Goal: Task Accomplishment & Management: Complete application form

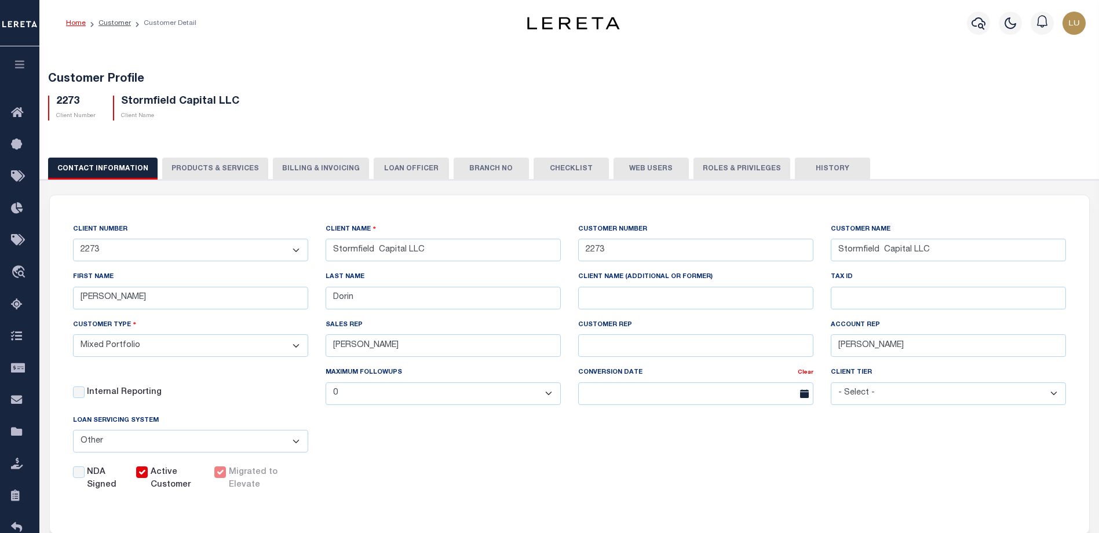
select select "Mixed Portfolio"
select select "OTH"
click at [22, 61] on icon "button" at bounding box center [19, 64] width 13 height 10
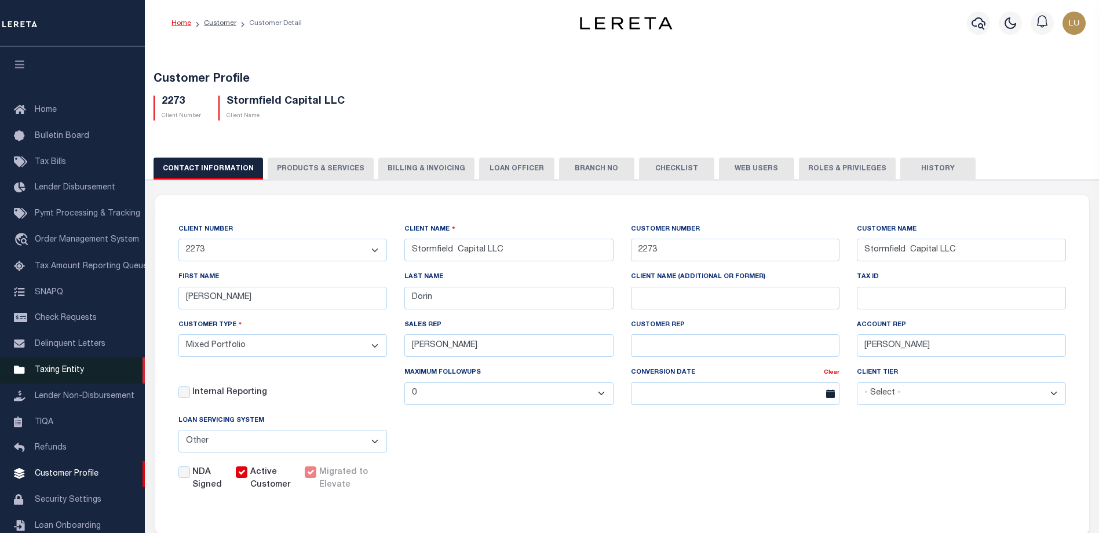
click at [65, 374] on span "Taxing Entity" at bounding box center [59, 370] width 49 height 8
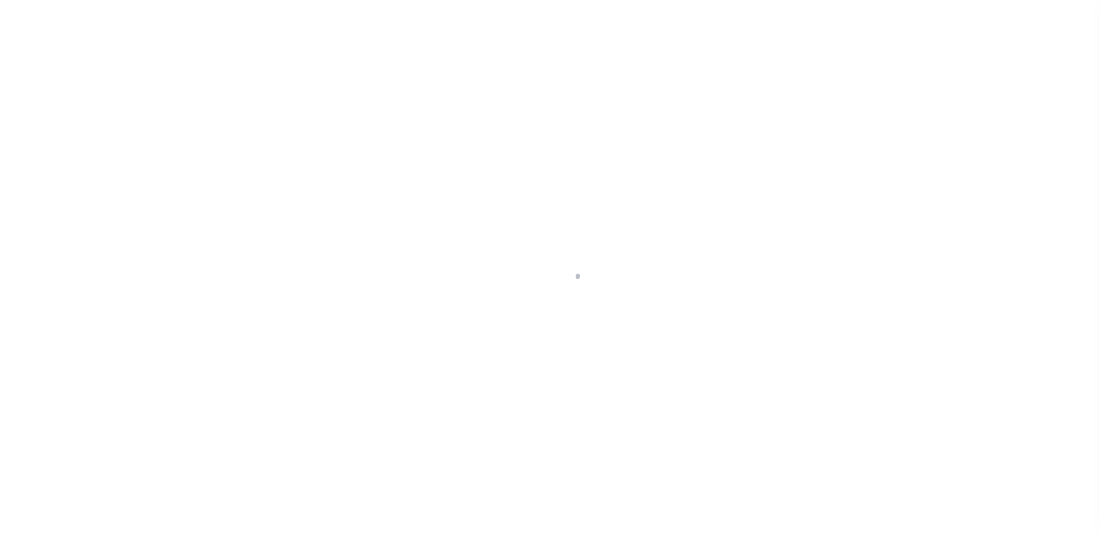
scroll to position [31, 0]
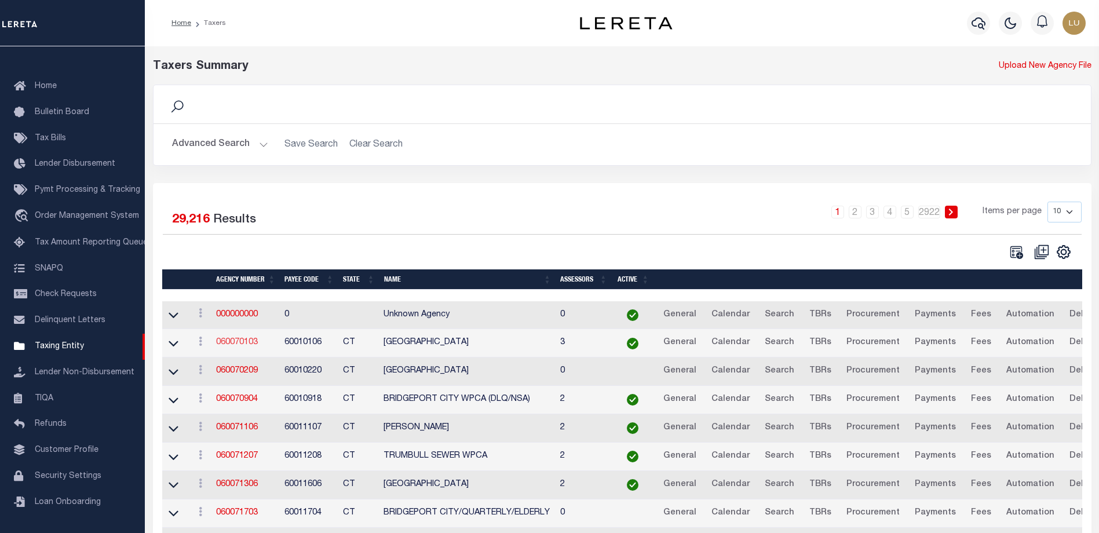
click at [254, 343] on link "060070103" at bounding box center [237, 342] width 42 height 8
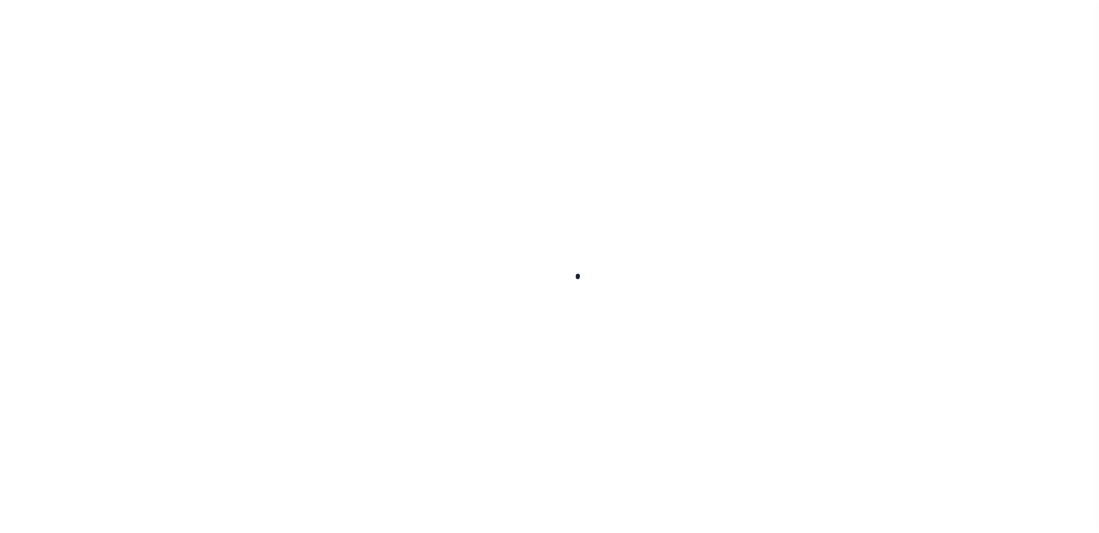
select select
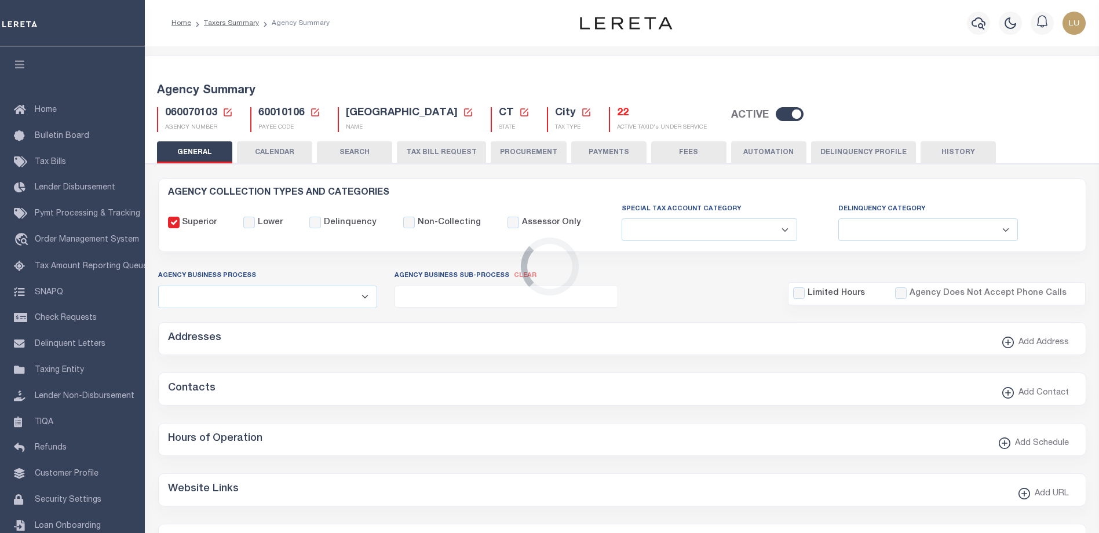
checkbox input "false"
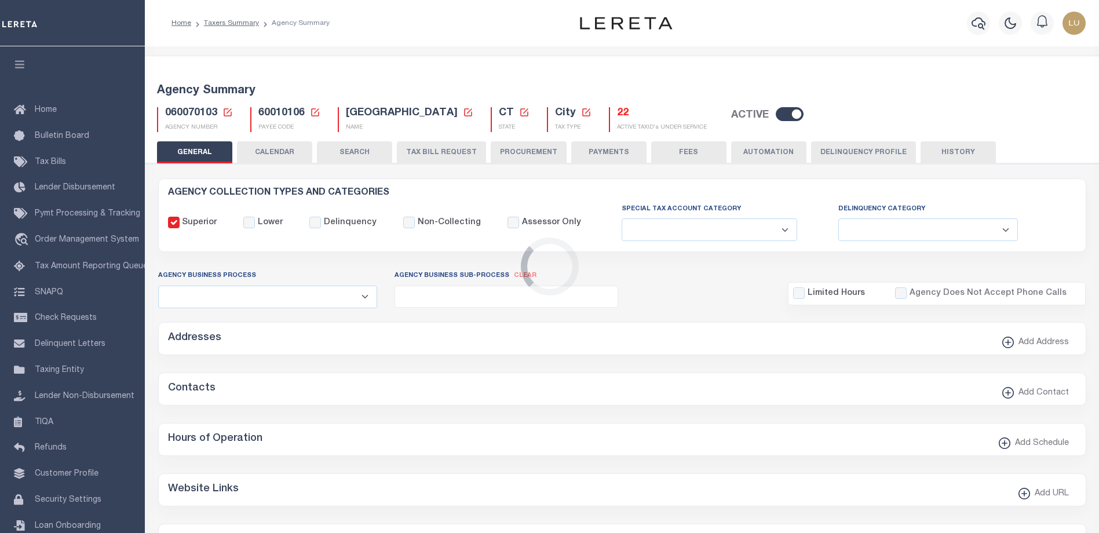
type input "900104002"
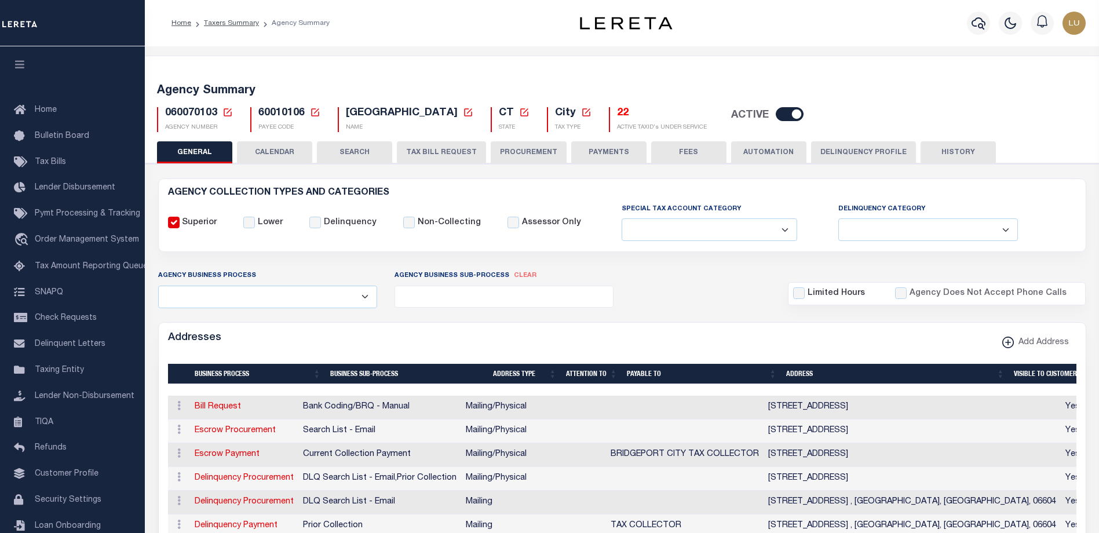
click at [316, 110] on icon at bounding box center [315, 112] width 10 height 10
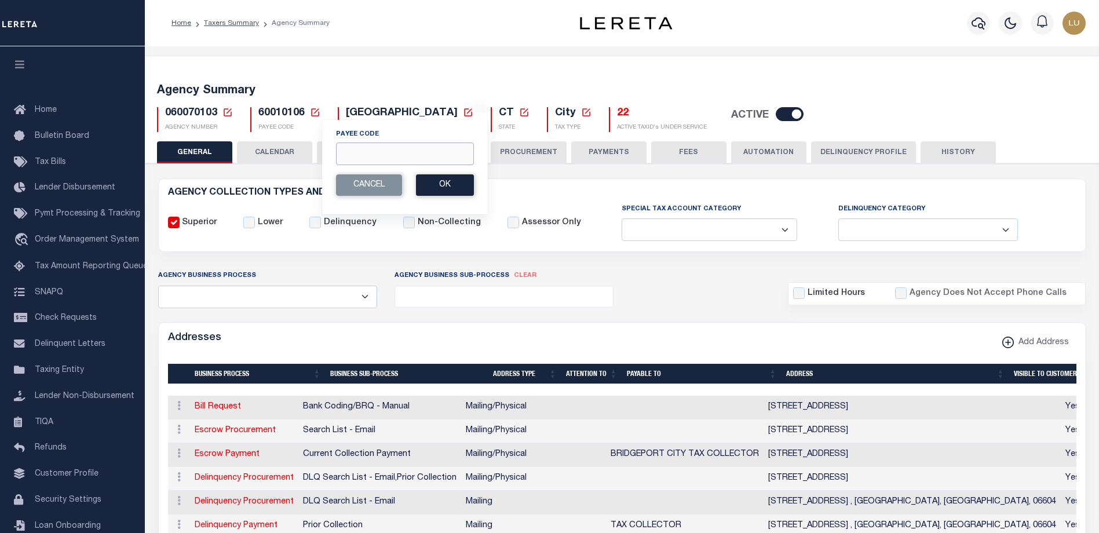
click at [406, 156] on input "Payee Code" at bounding box center [405, 154] width 138 height 23
paste input "3607104003"
type input "3607104003"
click at [435, 185] on button "Ok" at bounding box center [445, 184] width 58 height 21
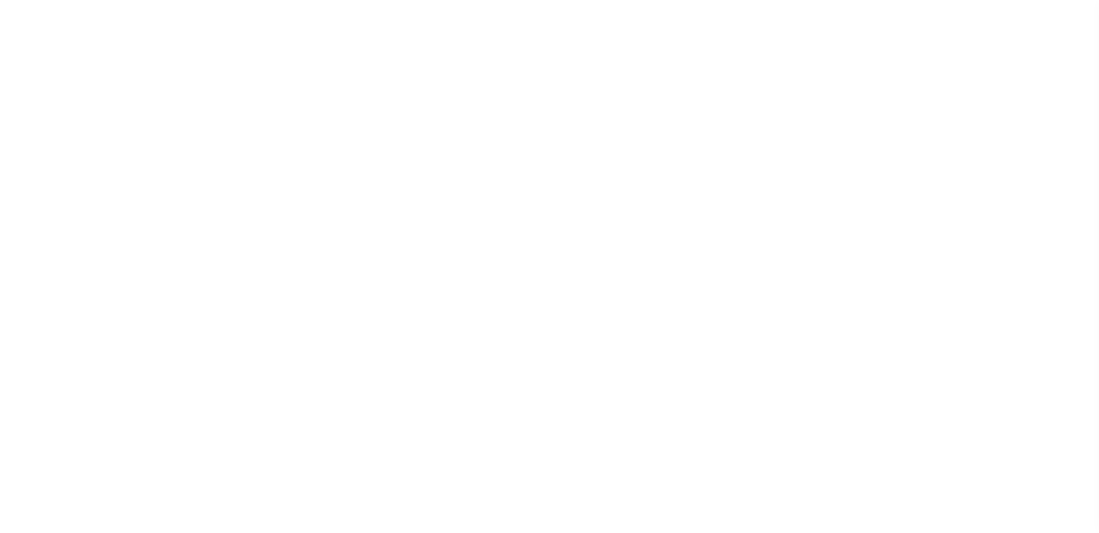
select select
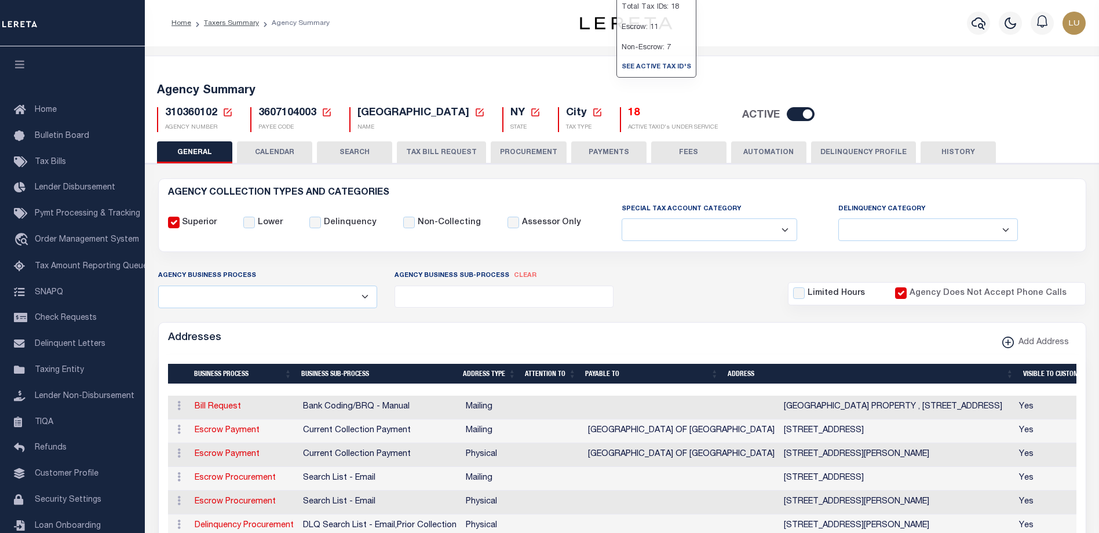
click at [628, 112] on h5 "18" at bounding box center [673, 113] width 90 height 13
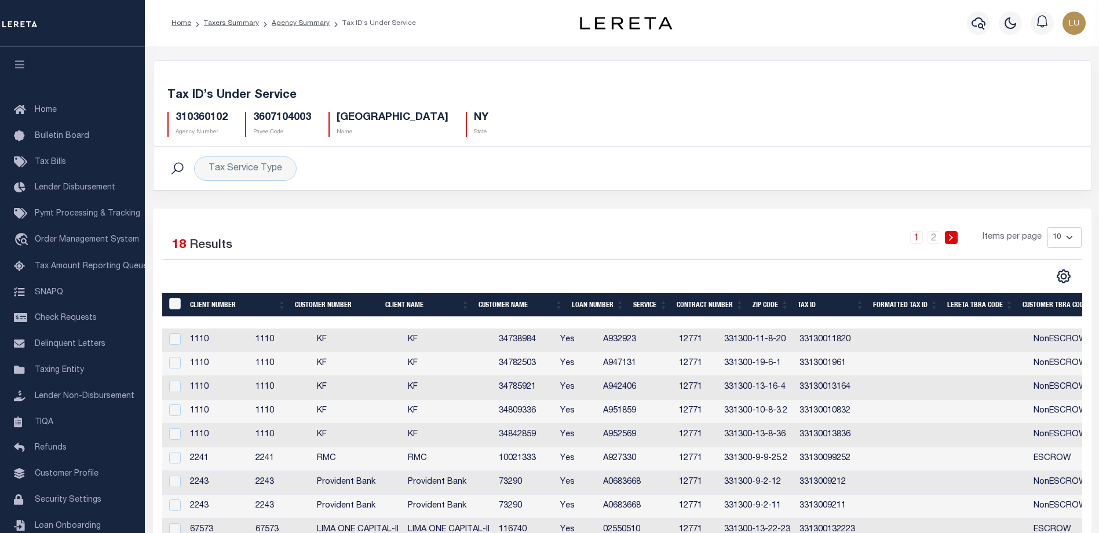
click at [556, 338] on td "34738984" at bounding box center [524, 341] width 61 height 24
click at [592, 338] on tr "1110 1110 KF KF 34738984 Yes A932923 12771 331300-11-8-20 33130011820 NonESCROW…" at bounding box center [821, 341] width 1318 height 24
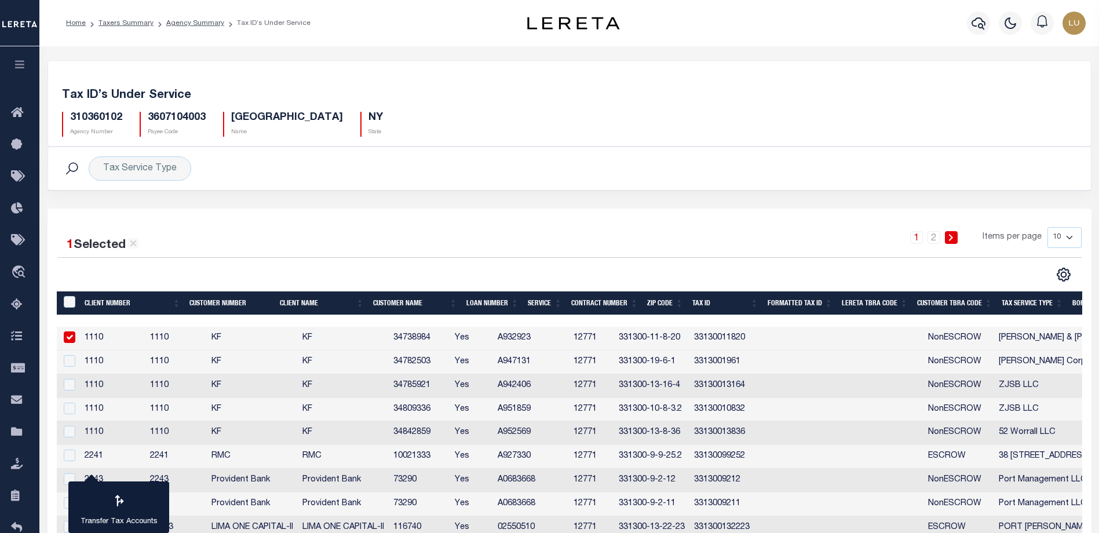
click at [450, 337] on td "34738984" at bounding box center [419, 339] width 61 height 24
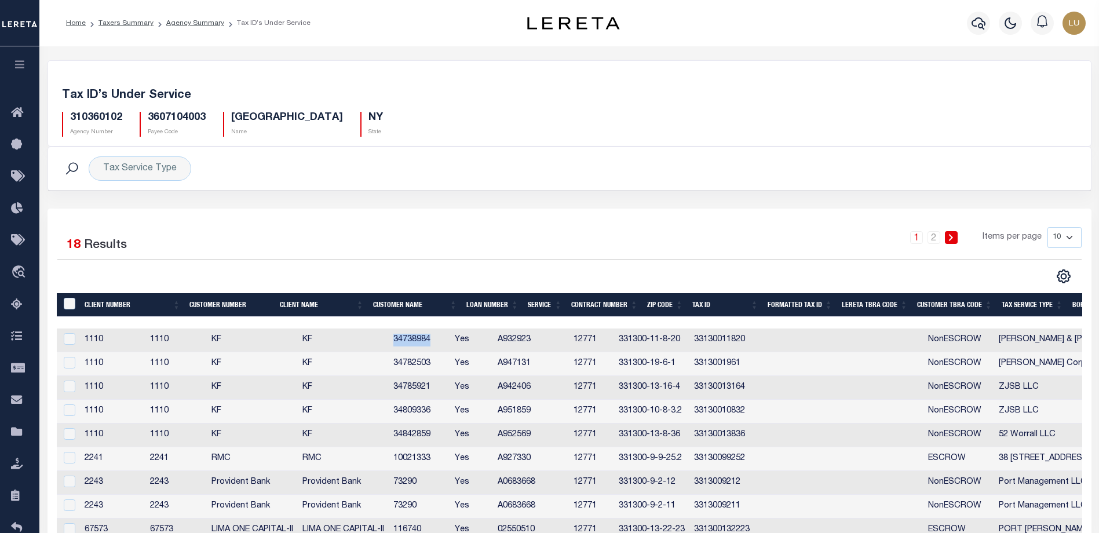
click at [450, 337] on td "34738984" at bounding box center [419, 341] width 61 height 24
checkbox input "true"
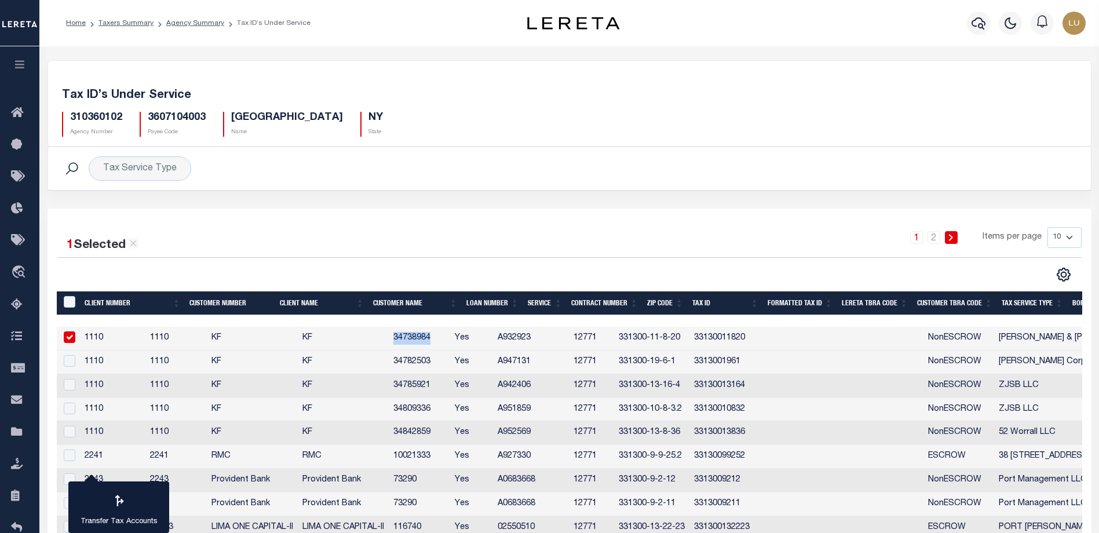
copy td "34738984"
click at [16, 64] on icon "button" at bounding box center [19, 64] width 13 height 10
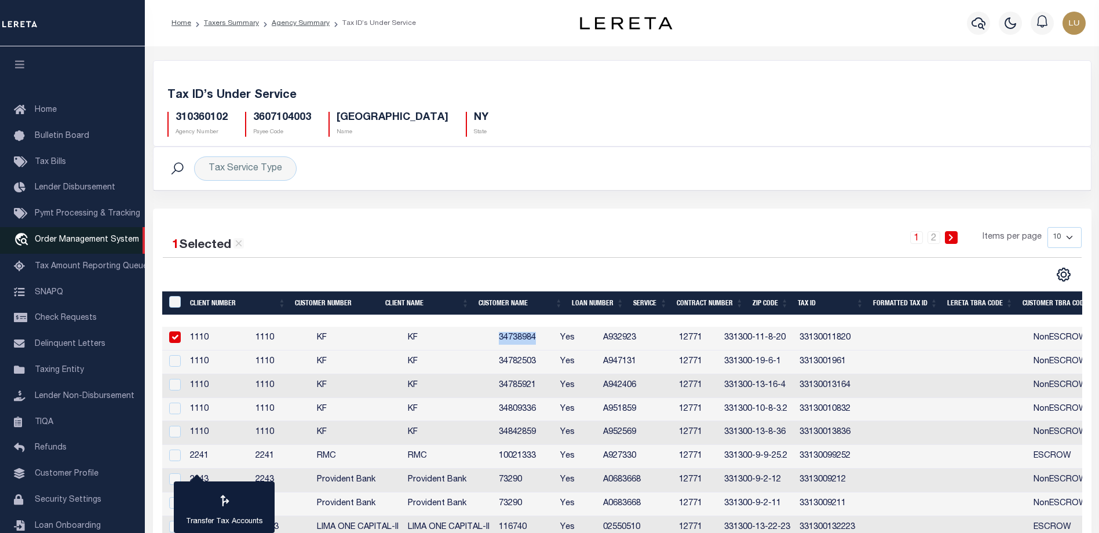
click at [68, 240] on span "Order Management System" at bounding box center [87, 240] width 104 height 8
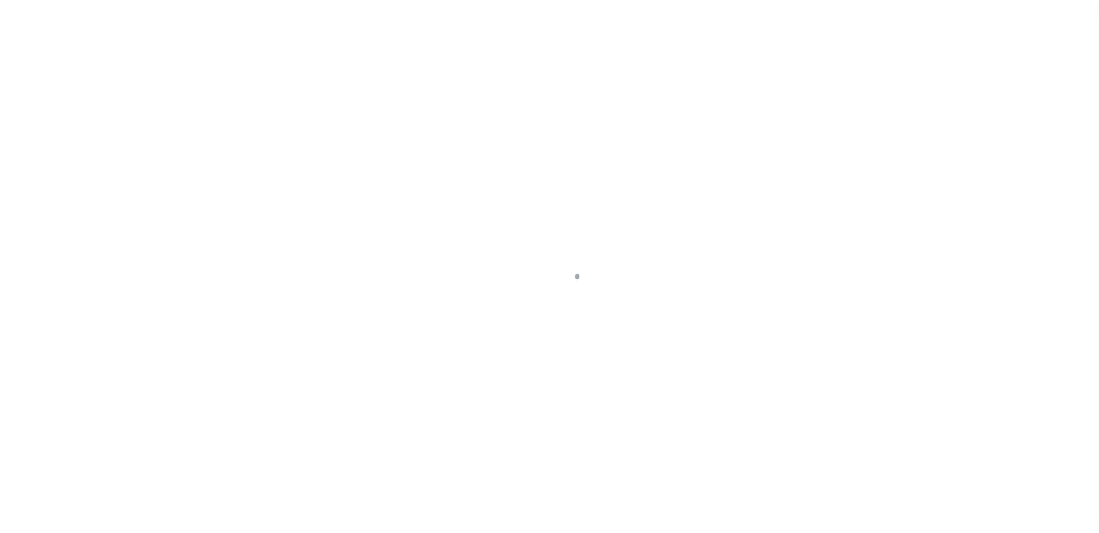
scroll to position [31, 0]
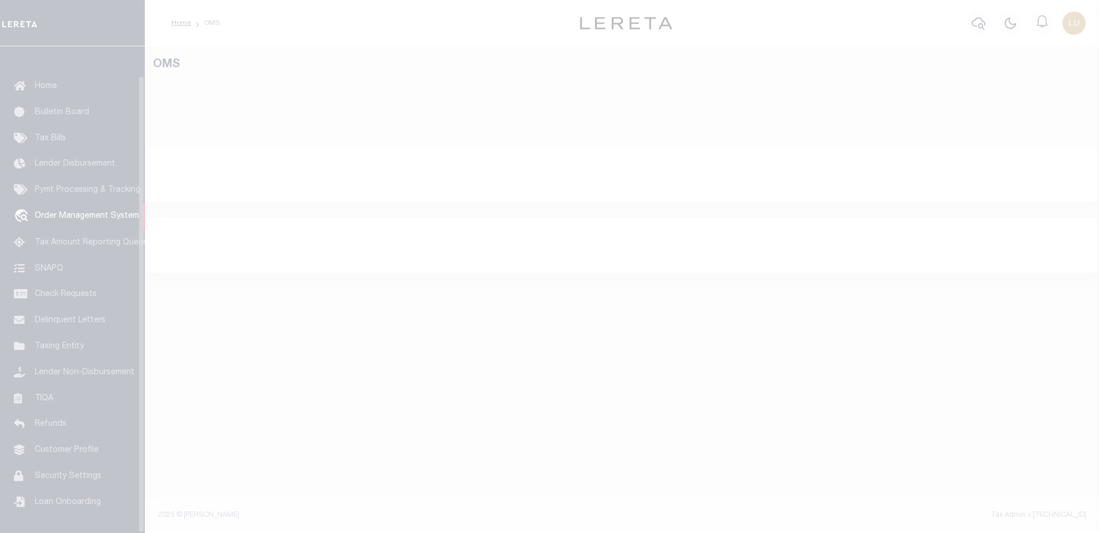
select select "200"
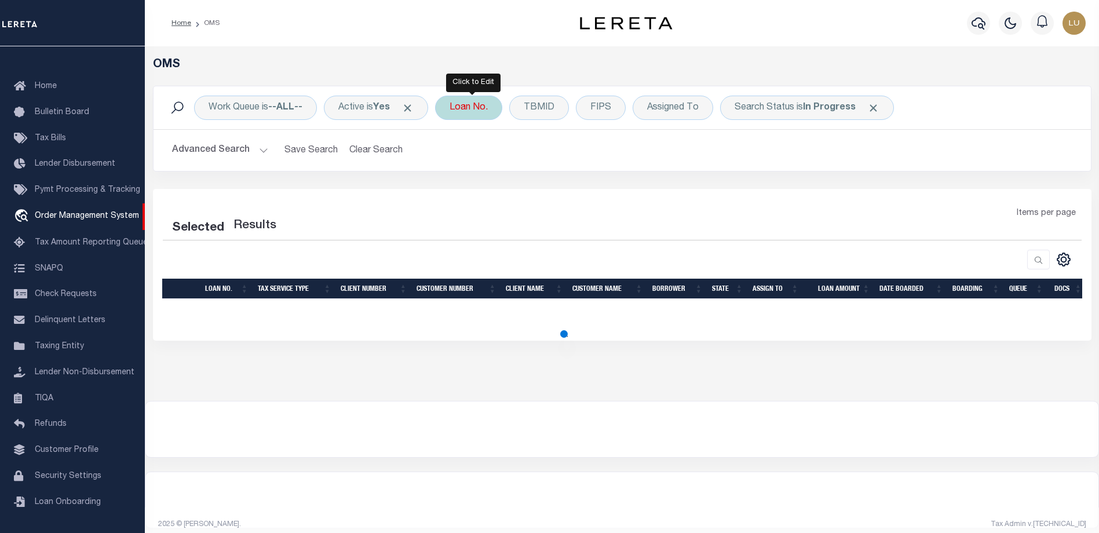
click at [493, 111] on div "Loan No." at bounding box center [468, 108] width 67 height 24
select select "200"
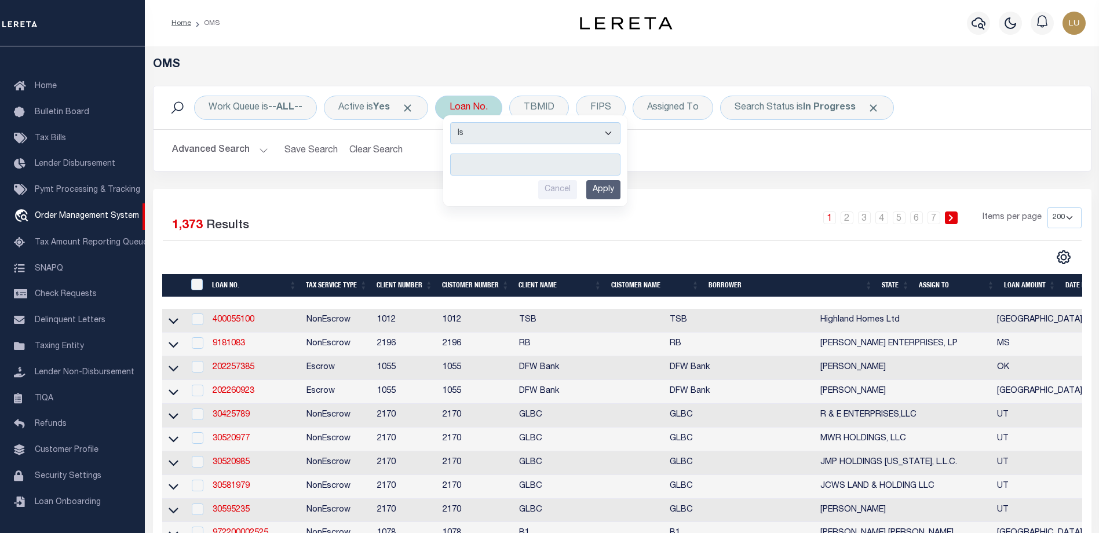
type input "34738984"
click at [610, 193] on input "Apply" at bounding box center [603, 189] width 34 height 19
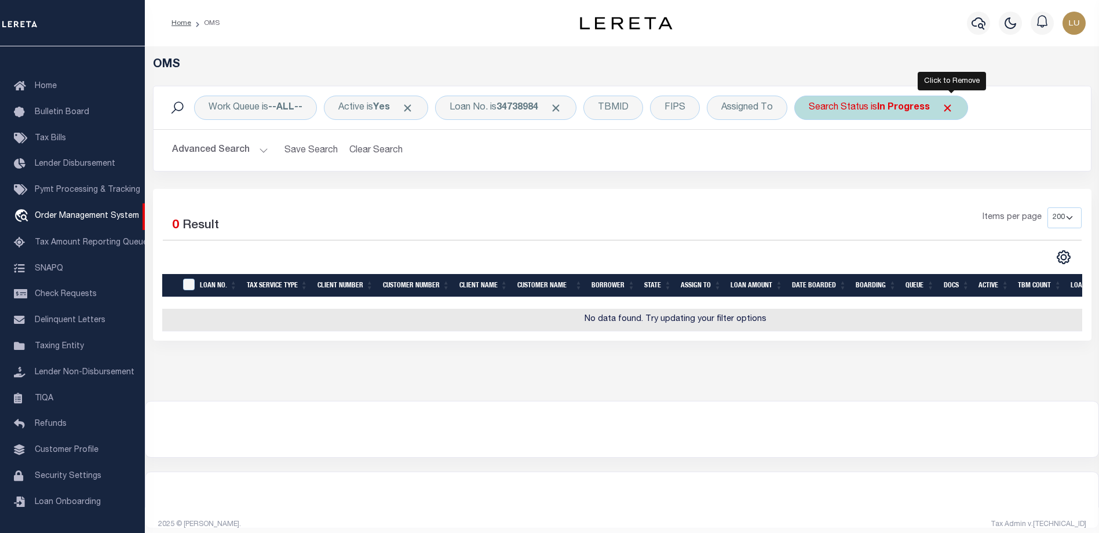
click at [950, 104] on span "Click to Remove" at bounding box center [948, 108] width 12 height 12
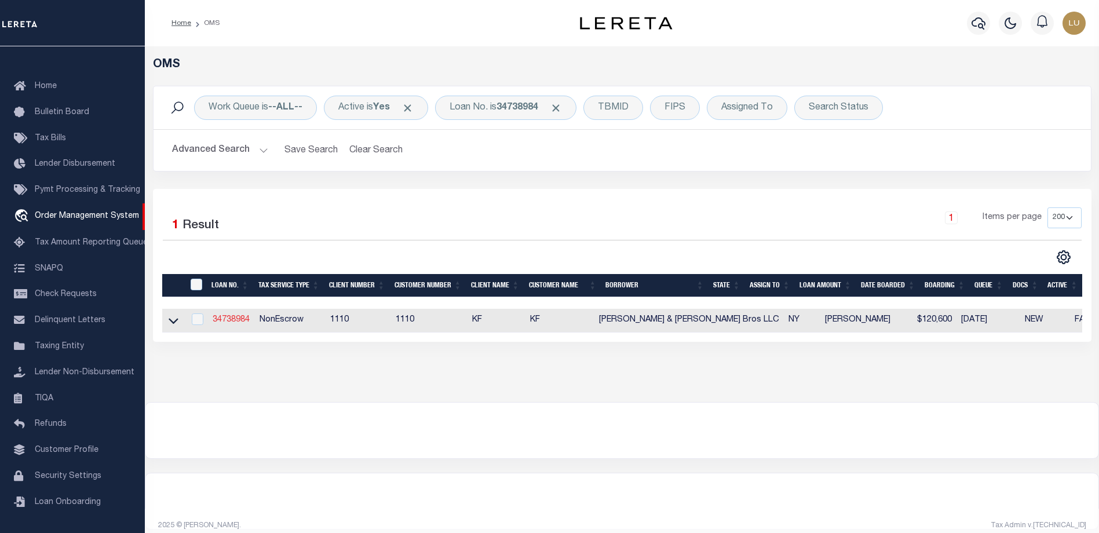
click at [217, 319] on link "34738984" at bounding box center [231, 320] width 37 height 8
type input "34738984"
type input "Hoang & Nguyen Bros LLC"
select select
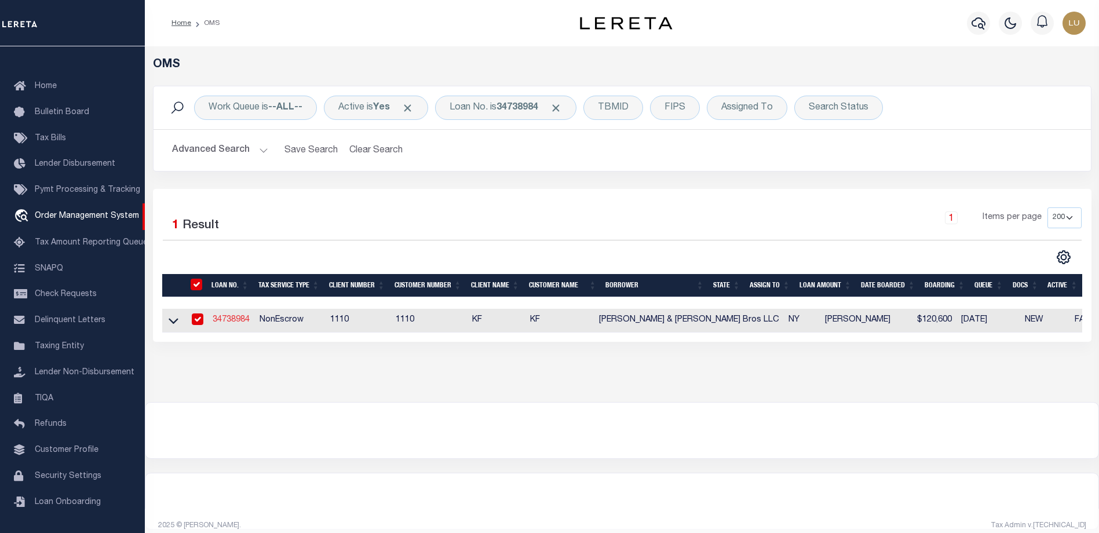
select select "100"
select select "NonEscrow"
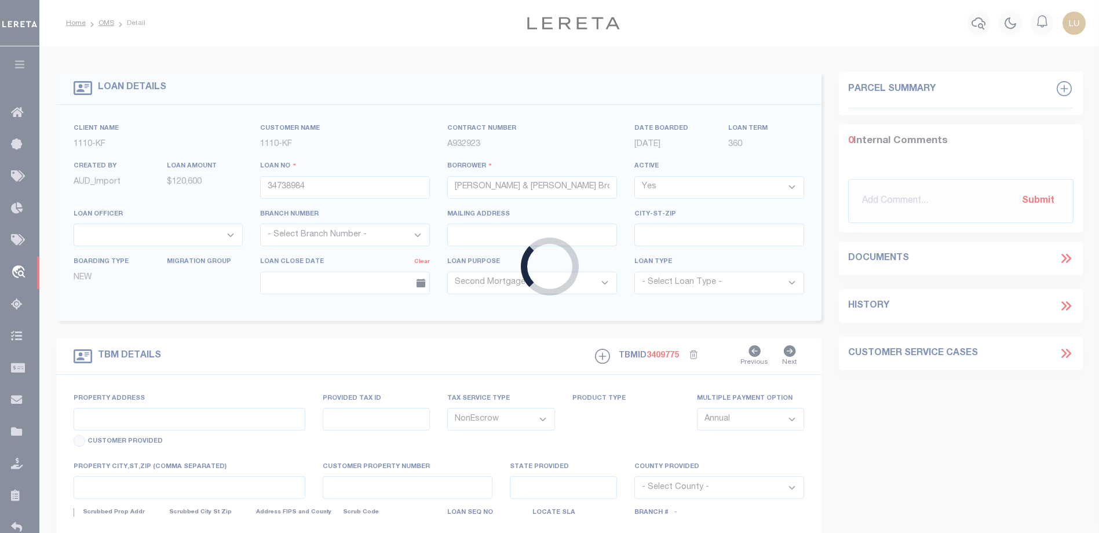
select select "3485"
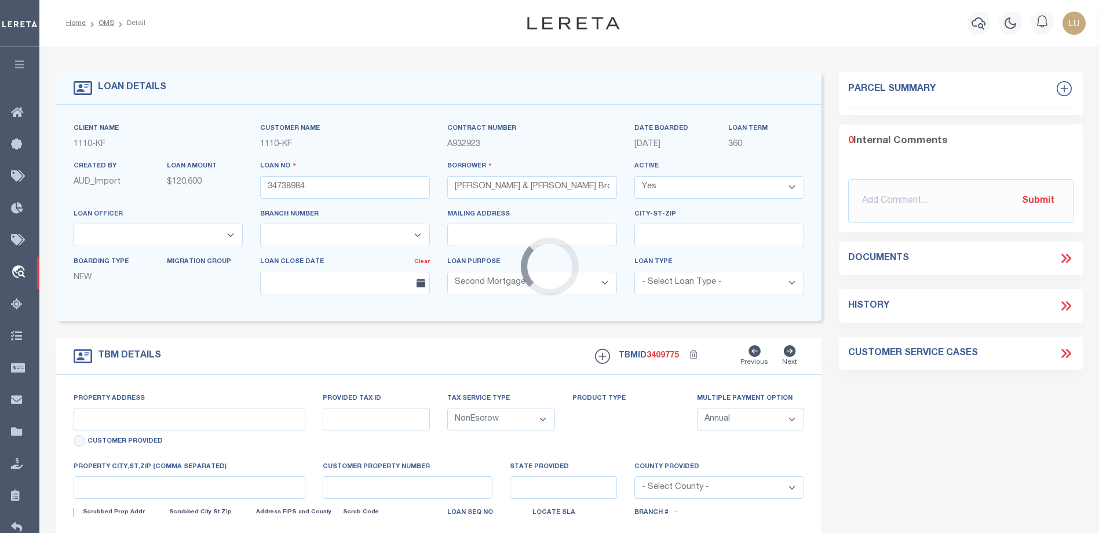
type input "31 BUCKLEY STREET, PORT JERVIS, NY, 12771"
type input "PORT JERVIS NY 12771"
type input "NY"
select select "8518"
select select
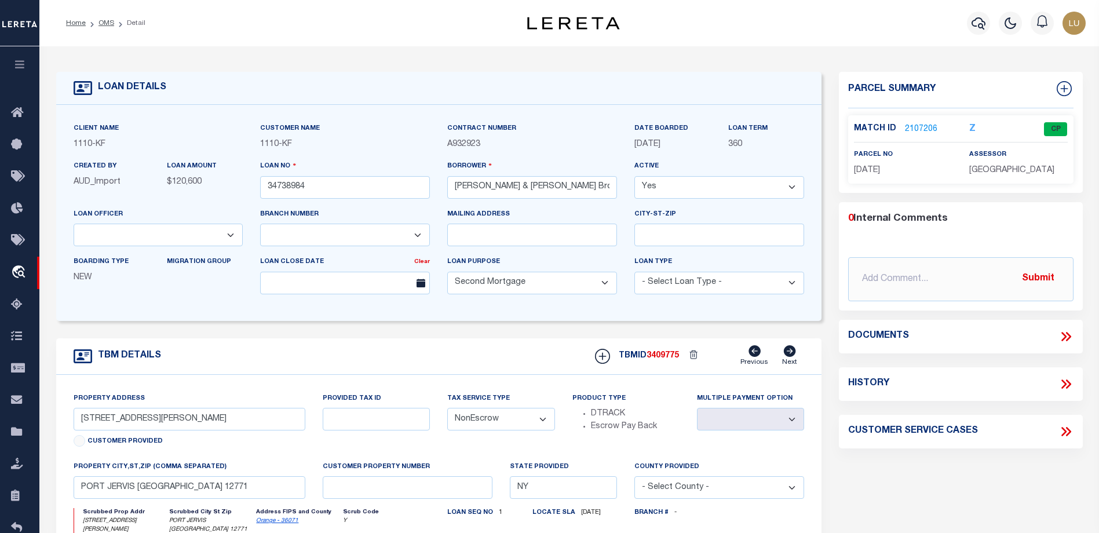
click at [921, 127] on link "2107206" at bounding box center [921, 129] width 32 height 12
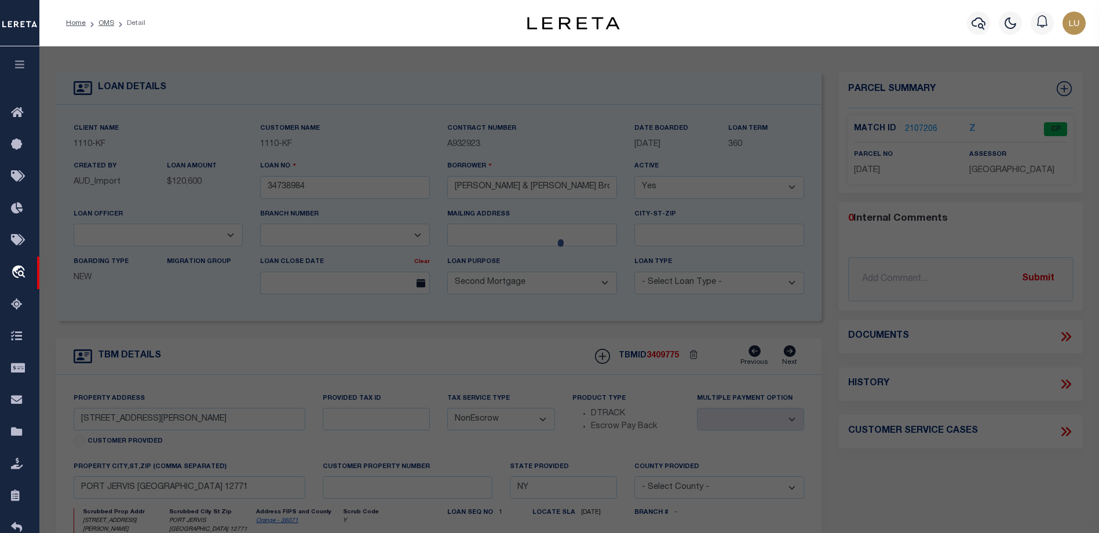
checkbox input "false"
select select "CP"
type input "Hoang & Nguyen Bros LLC"
select select
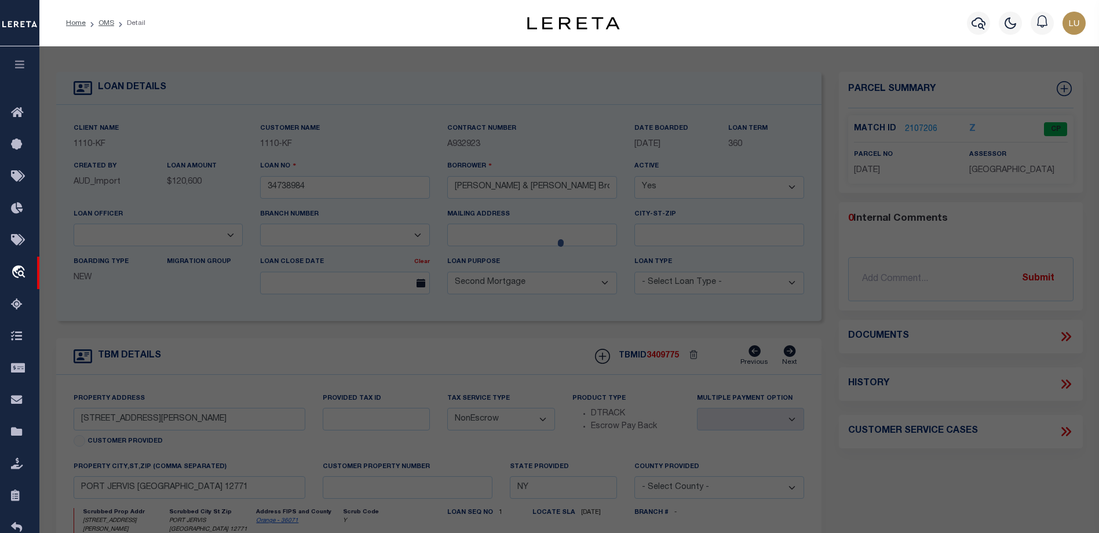
type input "31 Buckley St"
type input "PORT JERVIS NY 12771"
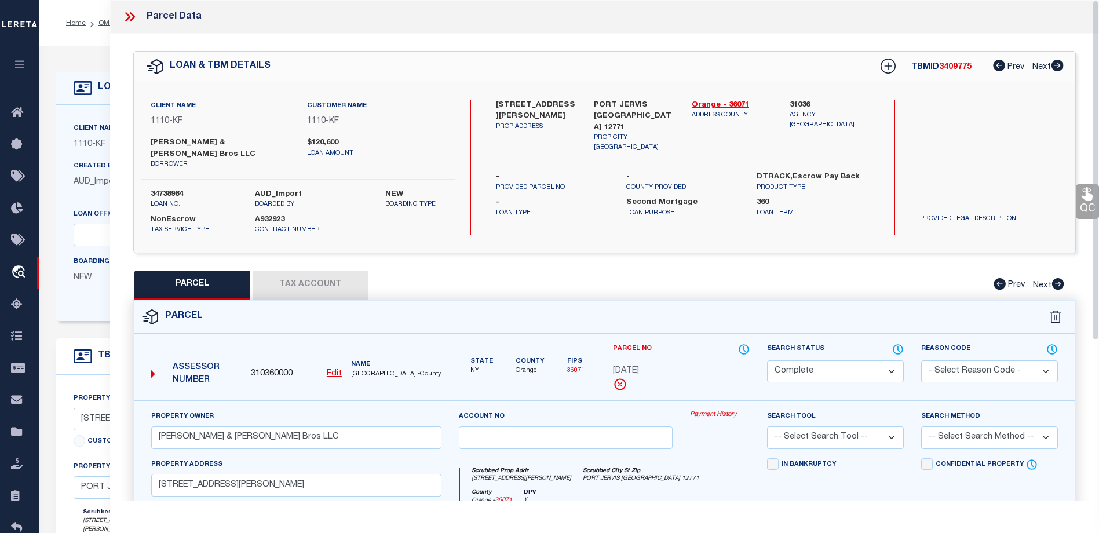
click at [726, 410] on link "Payment History" at bounding box center [720, 415] width 60 height 10
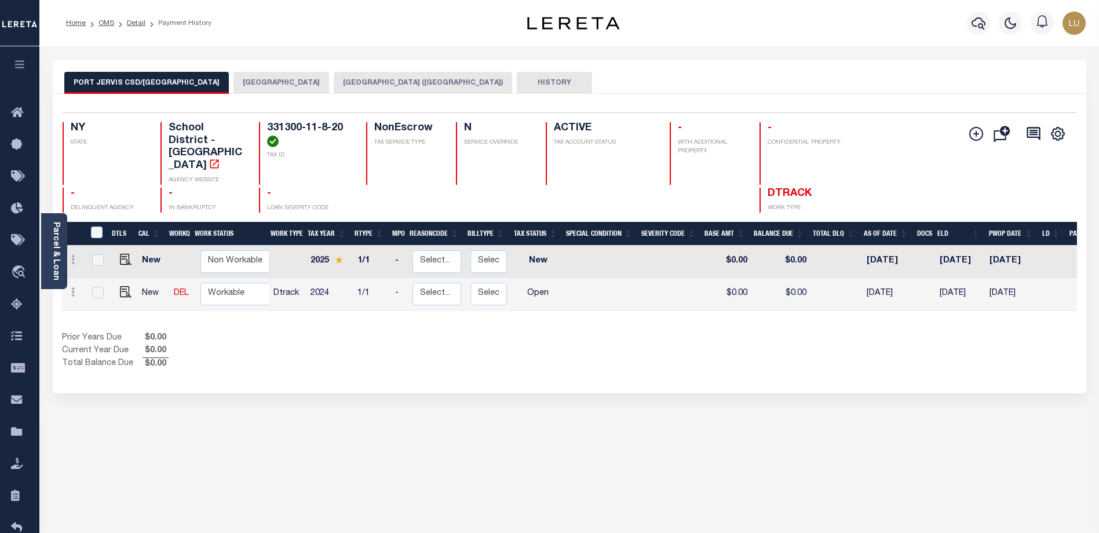
click at [269, 83] on button "PORT JERVIS CITY" at bounding box center [282, 83] width 96 height 22
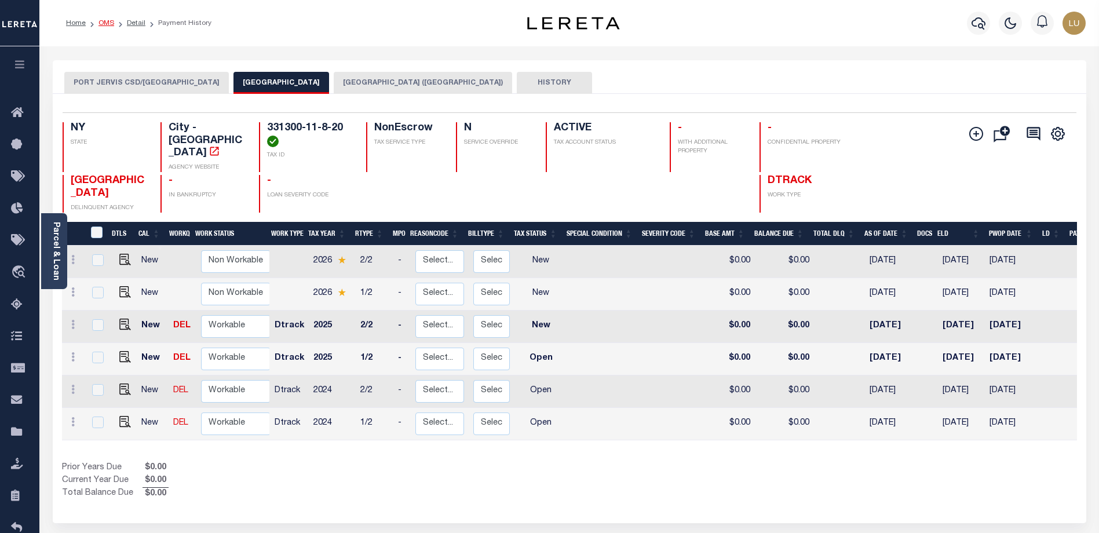
click at [102, 21] on link "OMS" at bounding box center [107, 23] width 16 height 7
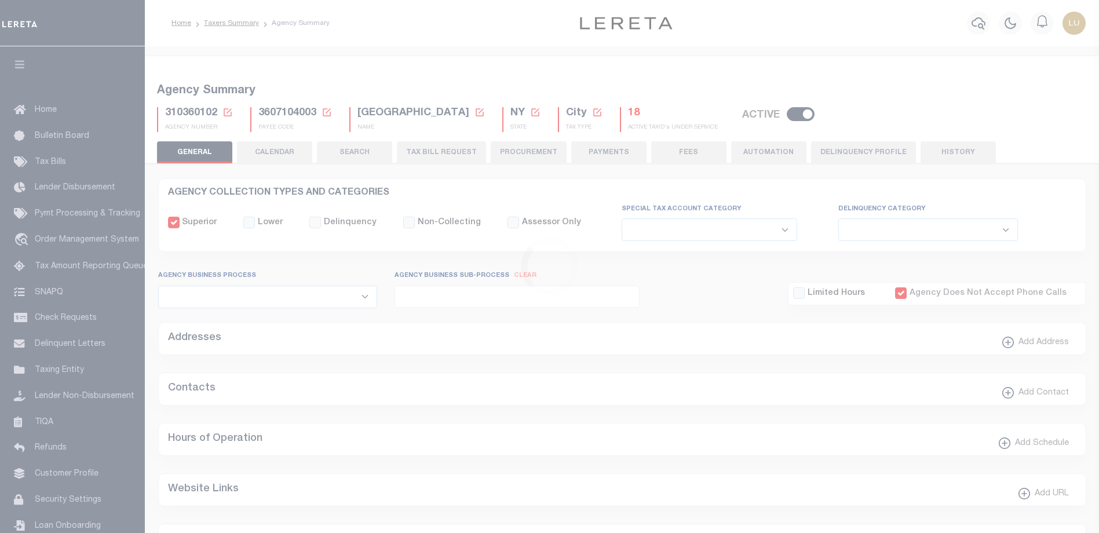
select select
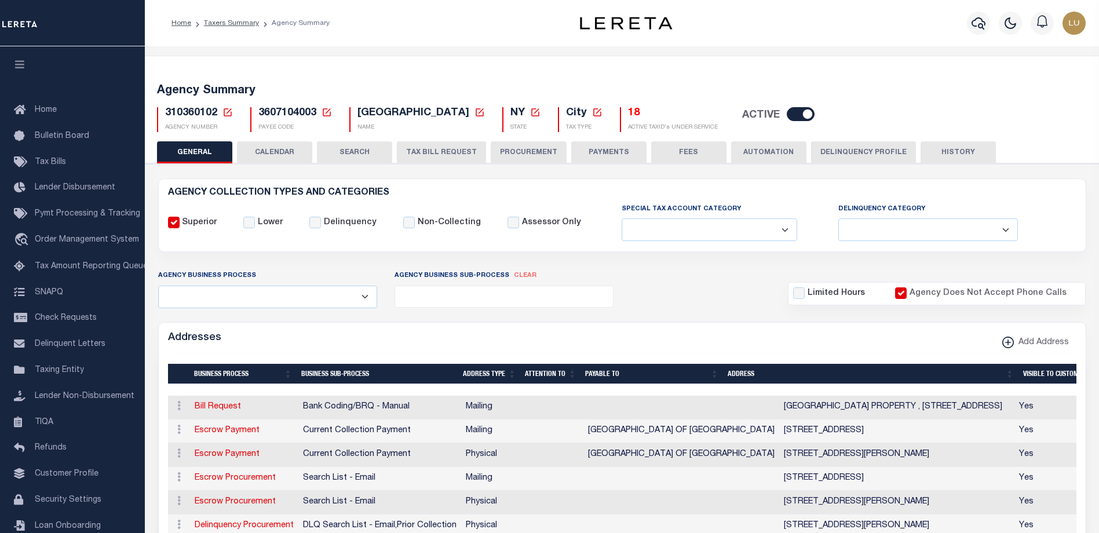
click at [239, 150] on button "CALENDAR" at bounding box center [274, 152] width 75 height 22
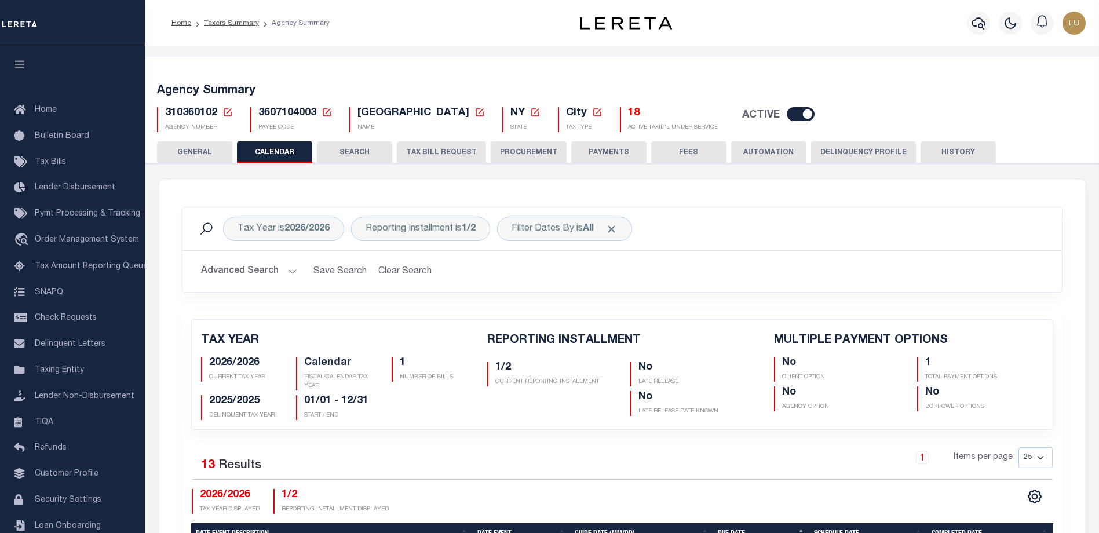
checkbox input "false"
type input "1"
click at [288, 232] on b "2026/2026" at bounding box center [307, 228] width 45 height 9
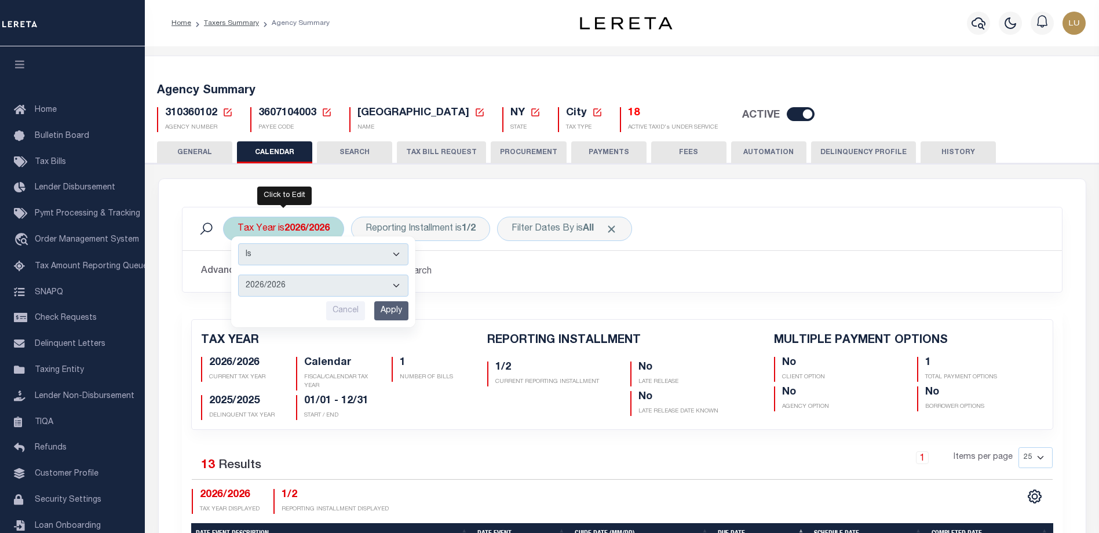
click at [295, 287] on select "2026/2026 2025/2025 2024/2024 2023/2023 2022/2022 2021/2021 2020/2020 2019/2019…" at bounding box center [323, 286] width 170 height 22
select select "2025/2025"
click at [238, 275] on select "2026/2026 2025/2025 2024/2024 2023/2023 2022/2022 2021/2021 2020/2020 2019/2019…" at bounding box center [323, 286] width 170 height 22
click at [392, 310] on input "Apply" at bounding box center [391, 310] width 34 height 19
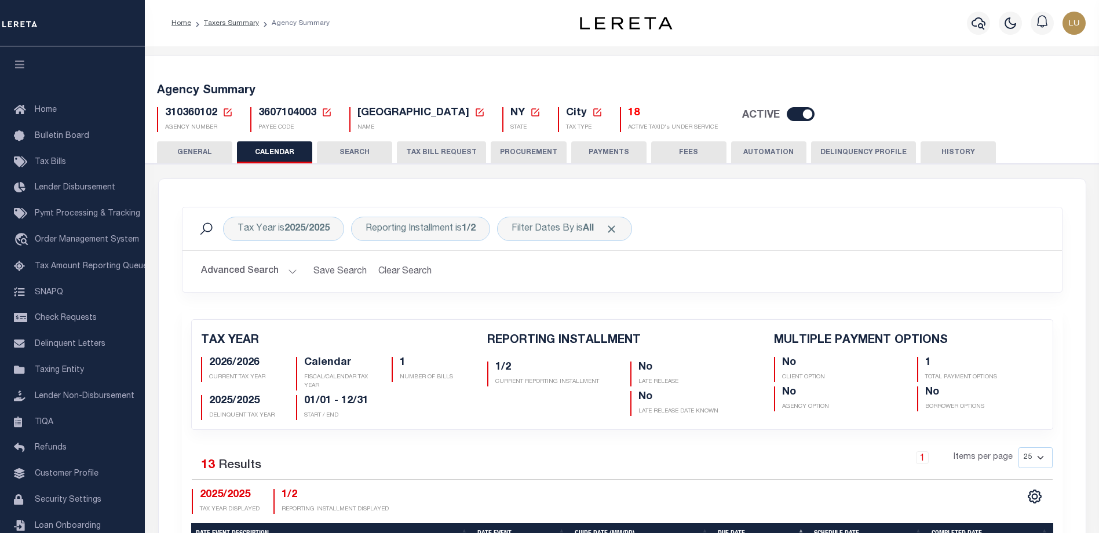
checkbox input "false"
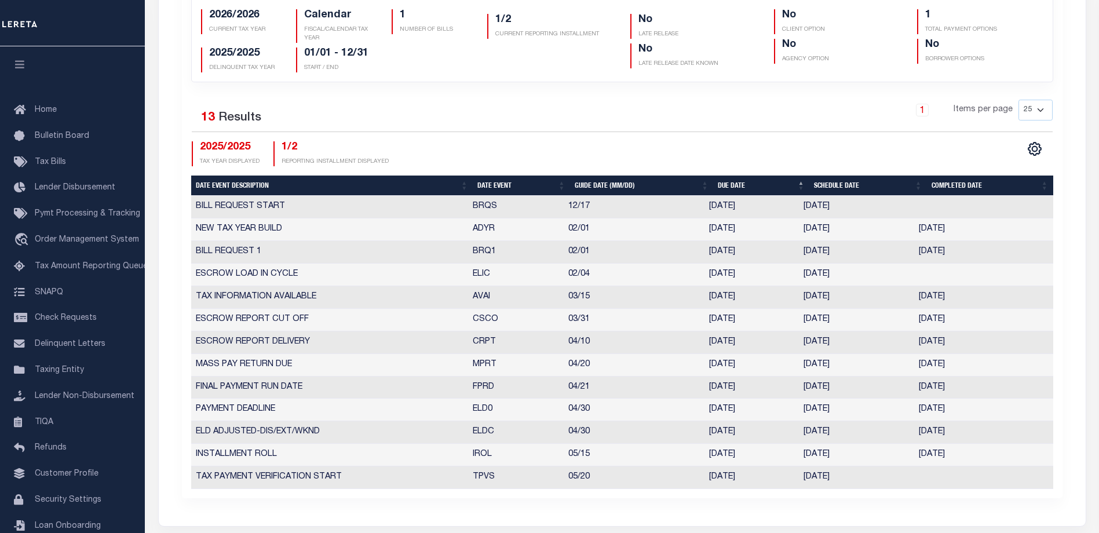
scroll to position [174, 0]
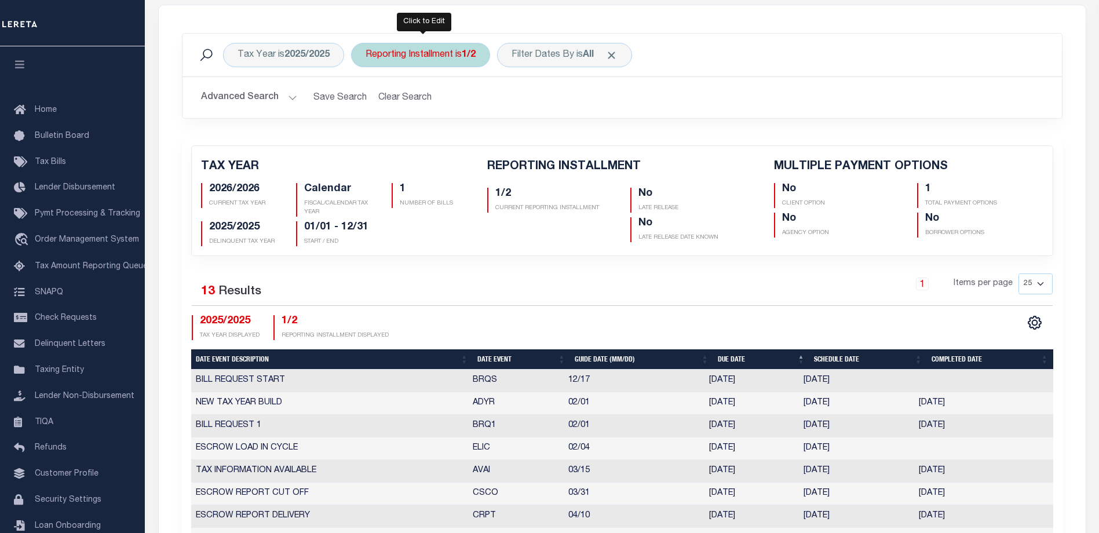
click at [476, 55] on b "1/2" at bounding box center [469, 54] width 14 height 9
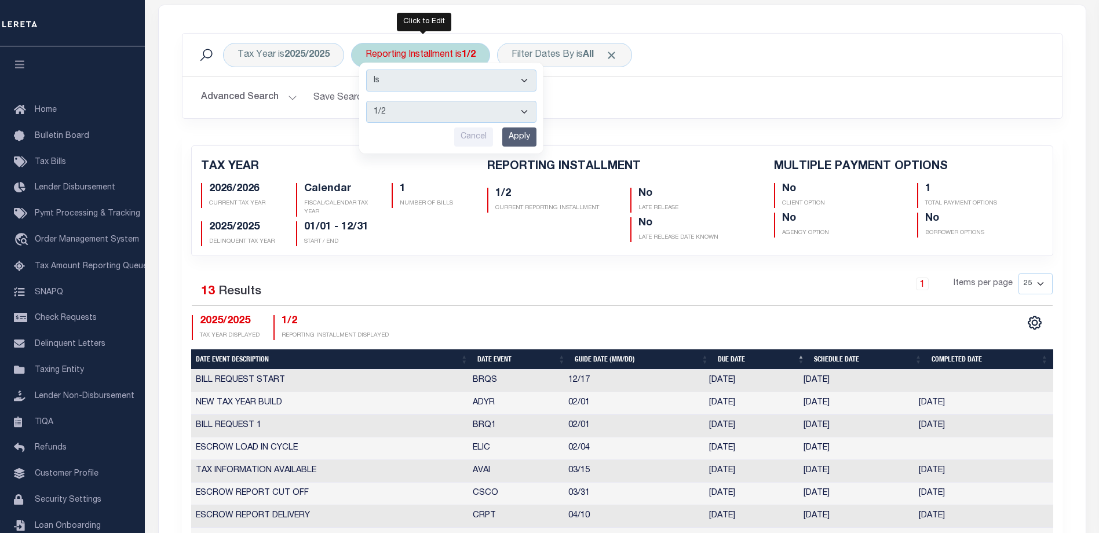
click at [457, 117] on select "1/2 2/2" at bounding box center [451, 112] width 170 height 22
select select "2/2"
click at [367, 101] on select "1/2 2/2" at bounding box center [451, 112] width 170 height 22
click at [527, 141] on input "Apply" at bounding box center [519, 136] width 34 height 19
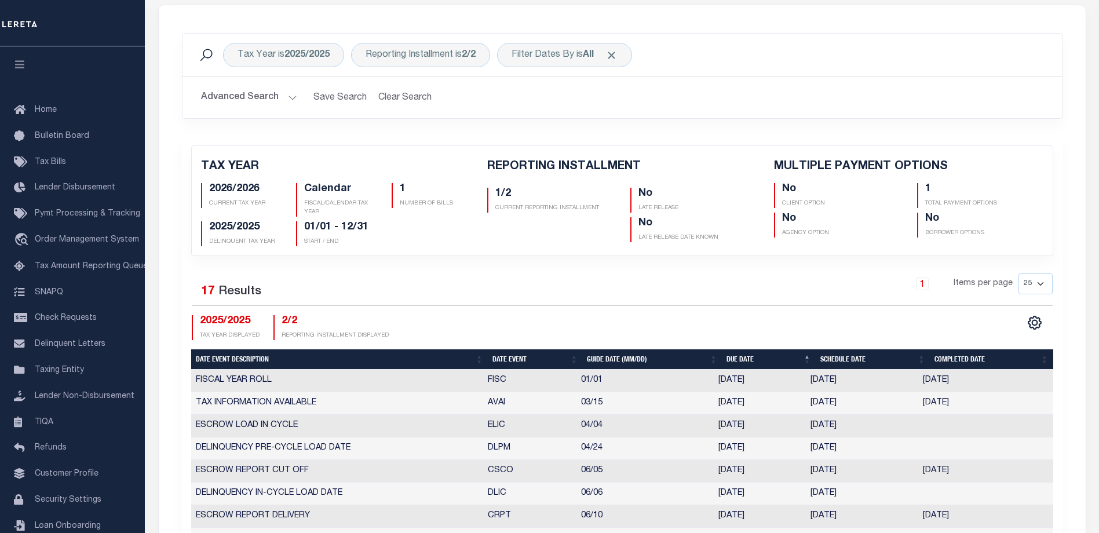
checkbox input "false"
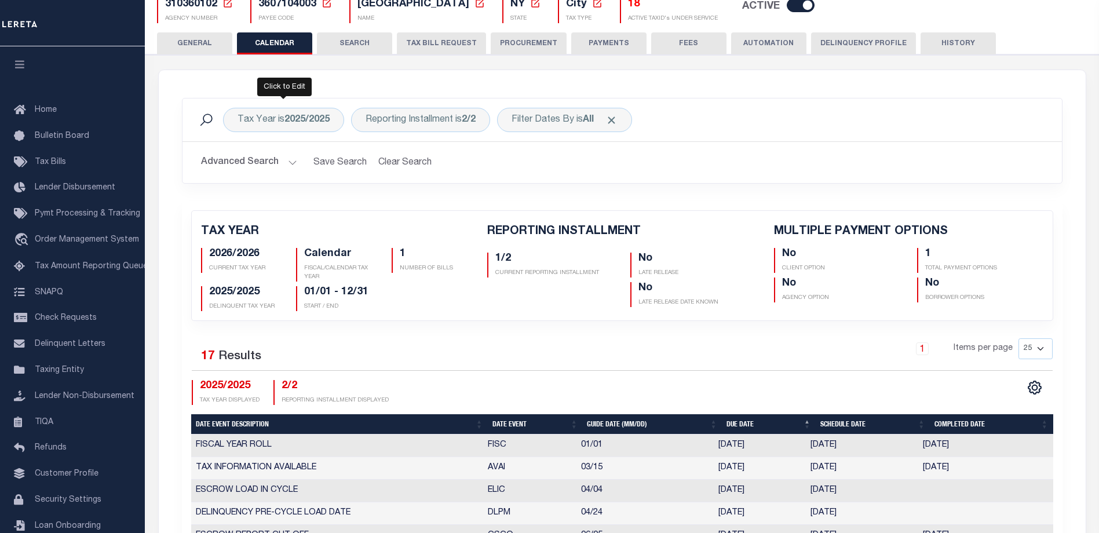
scroll to position [0, 0]
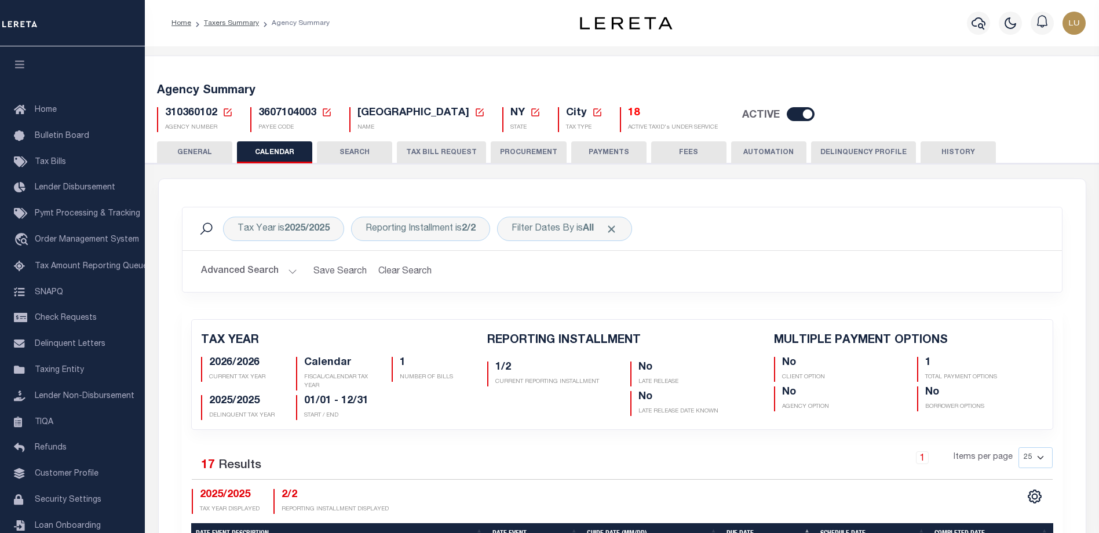
click at [323, 113] on icon at bounding box center [327, 112] width 8 height 8
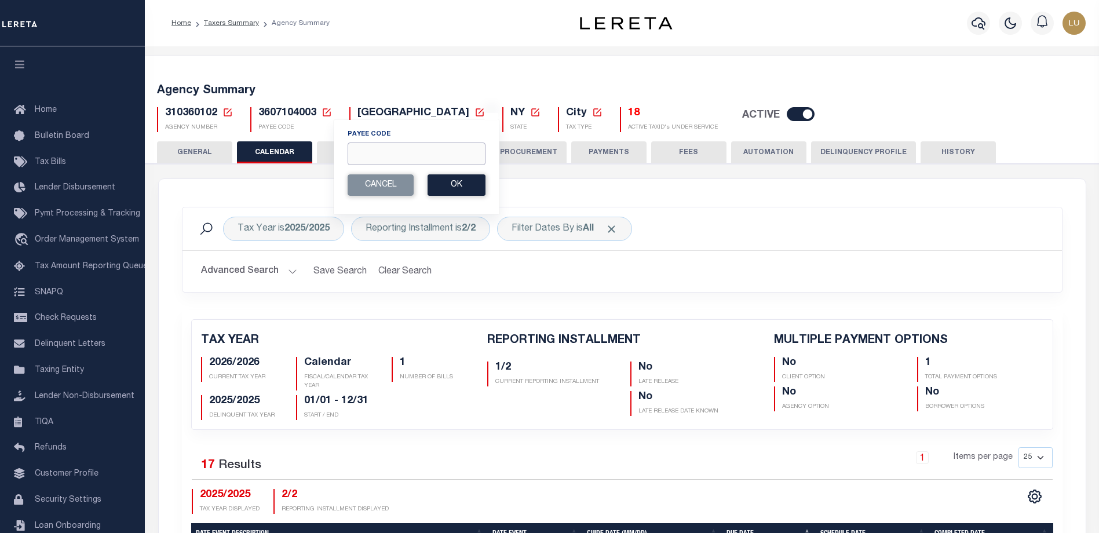
drag, startPoint x: 377, startPoint y: 148, endPoint x: 403, endPoint y: 157, distance: 27.5
click at [377, 149] on input "Payee Code" at bounding box center [417, 154] width 138 height 23
paste input "7803022253"
type input "7803022253"
click at [466, 190] on button "Ok" at bounding box center [457, 184] width 58 height 21
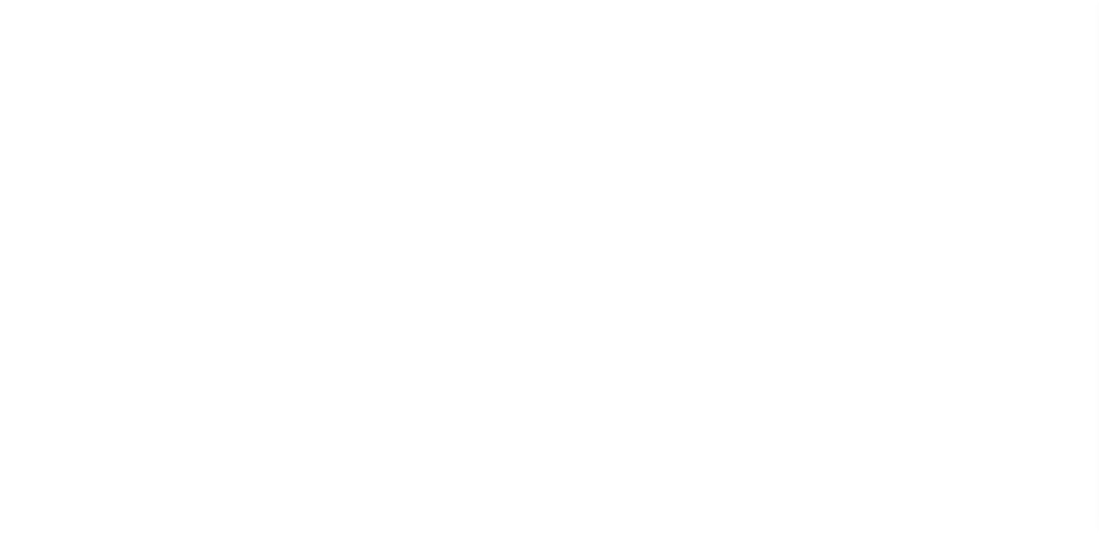
checkbox input "false"
type input "1"
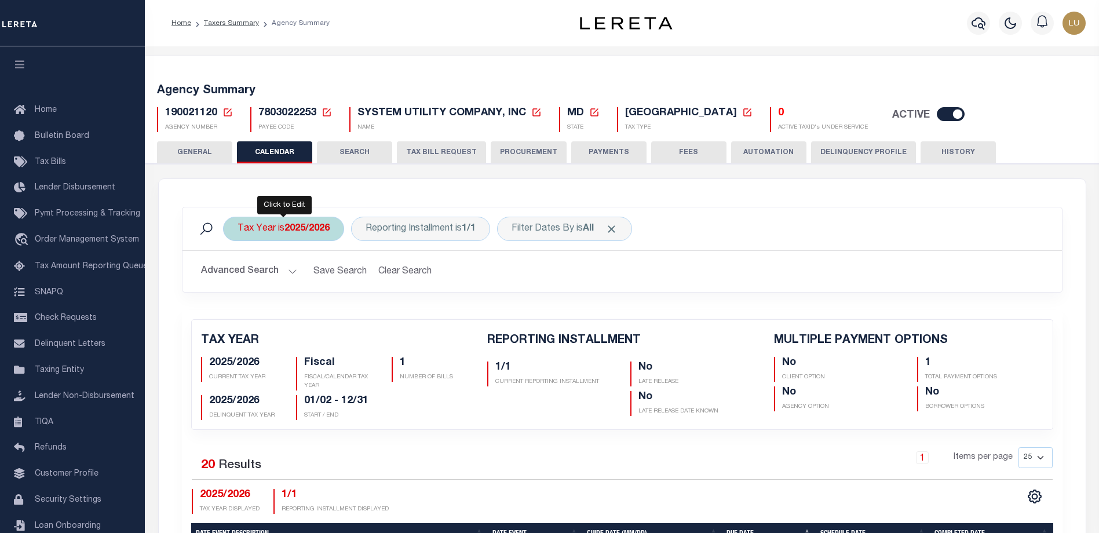
click at [308, 231] on b "2025/2026" at bounding box center [307, 228] width 45 height 9
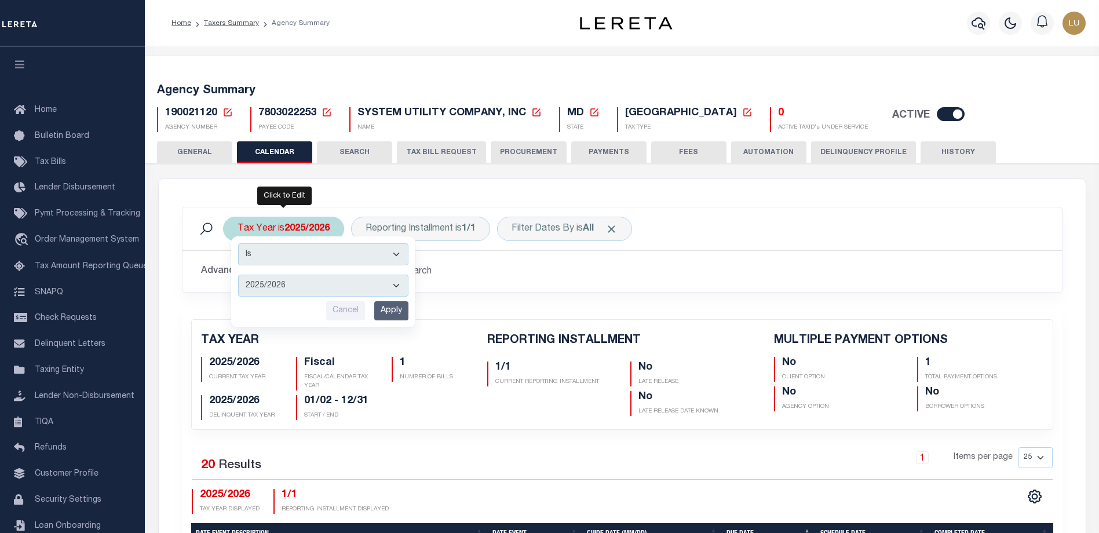
click at [356, 283] on select "2025/2026 2024/2025 2023/2024 2022/2023 2021/2022 2020/2021 2019/2020" at bounding box center [323, 286] width 170 height 22
click at [481, 286] on div "Advanced Search Save Search Clear Search Client Number Contains Contains" at bounding box center [623, 271] width 880 height 41
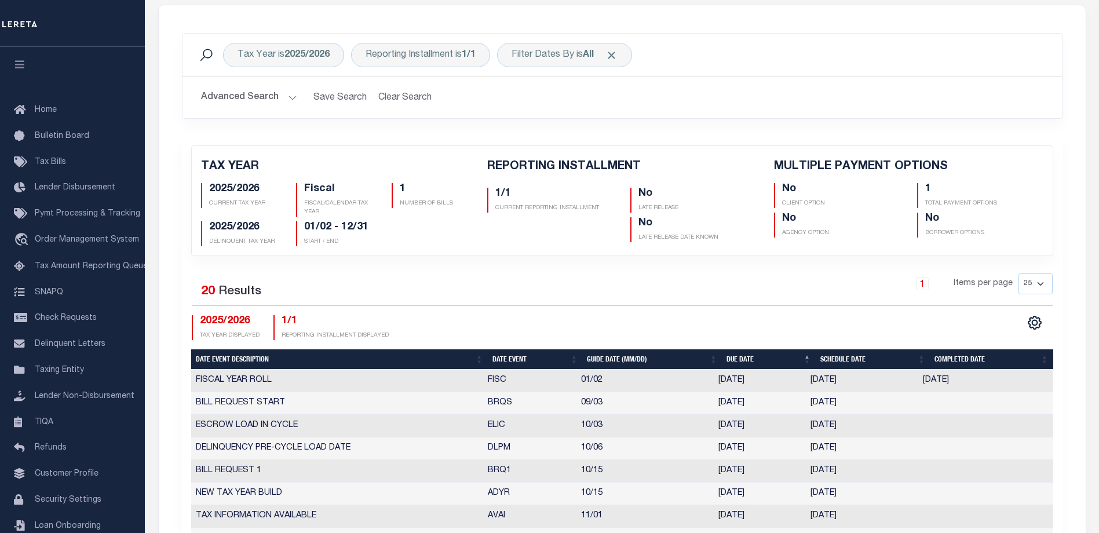
scroll to position [232, 0]
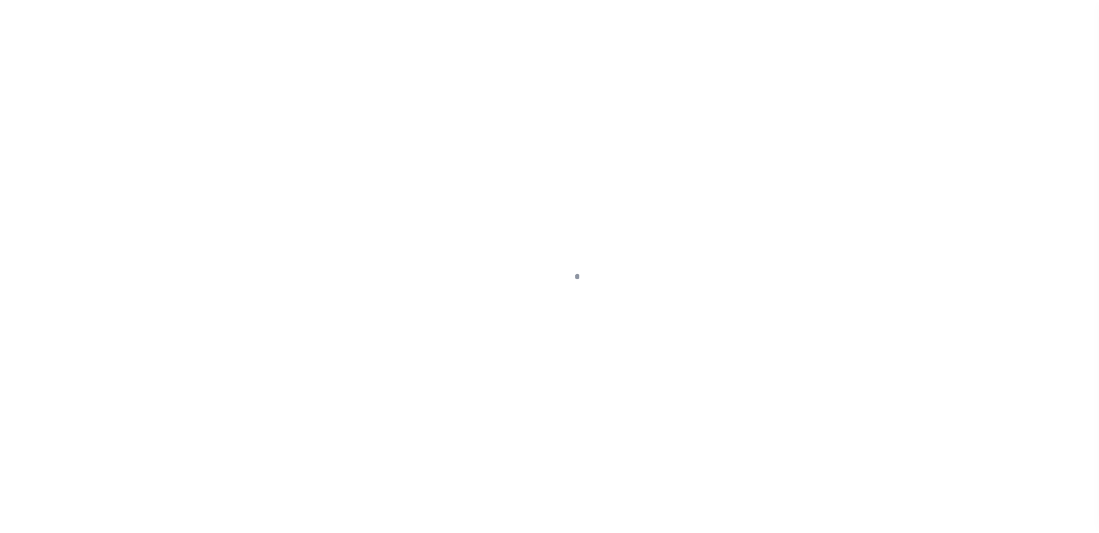
scroll to position [31, 0]
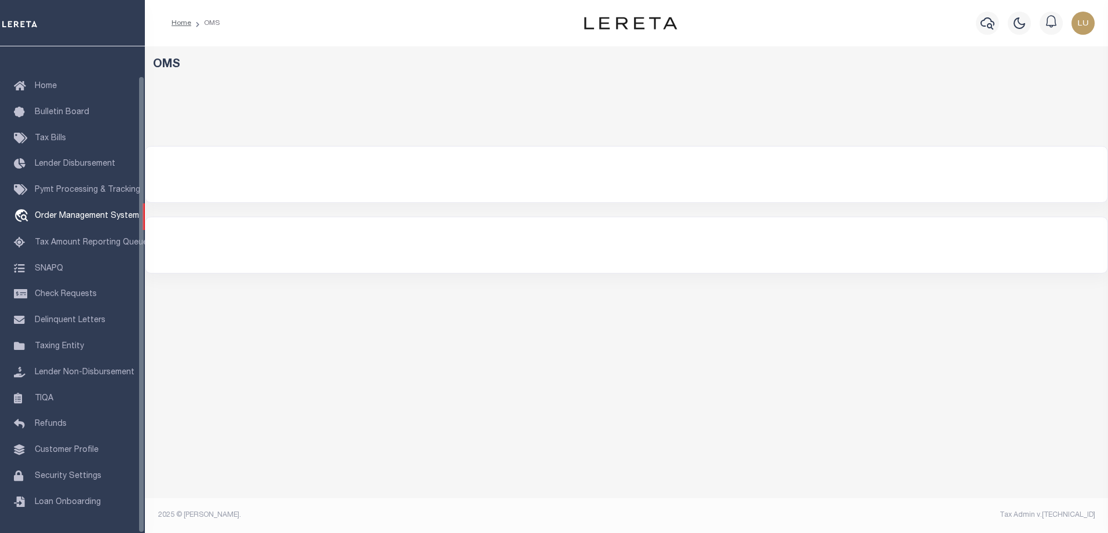
select select "200"
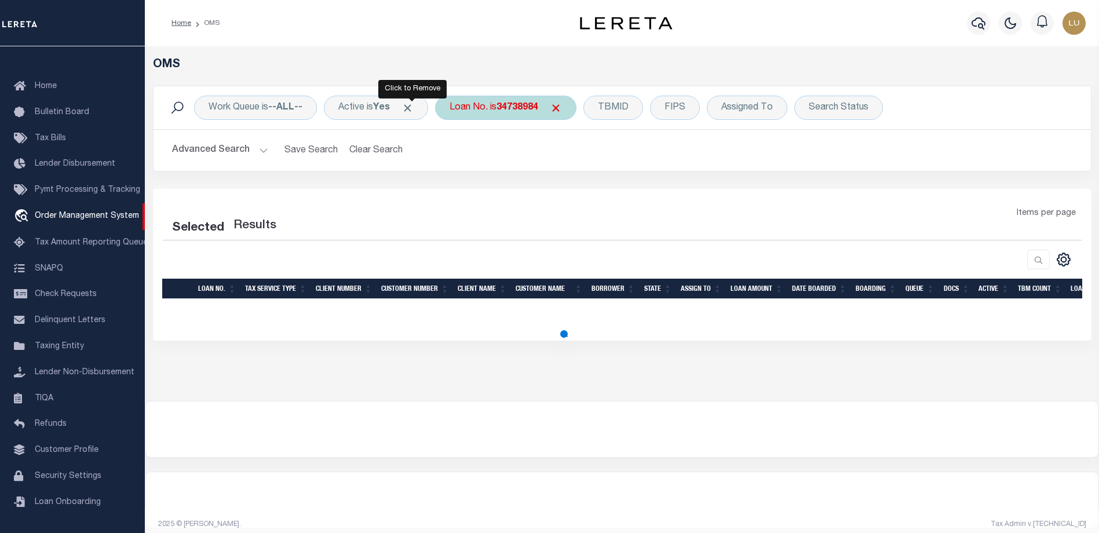
select select "200"
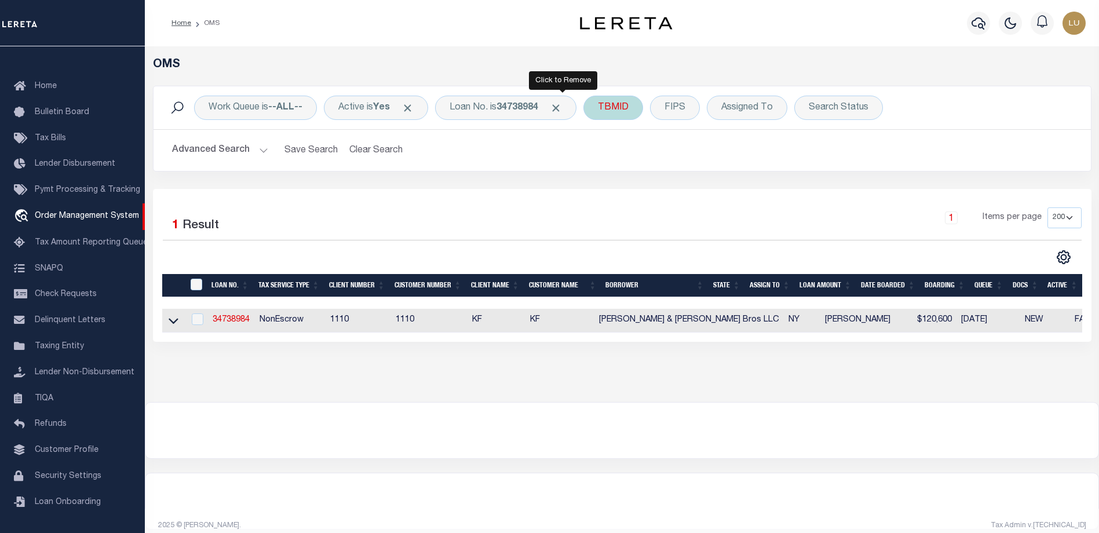
click at [562, 105] on span "Click to Remove" at bounding box center [556, 108] width 12 height 12
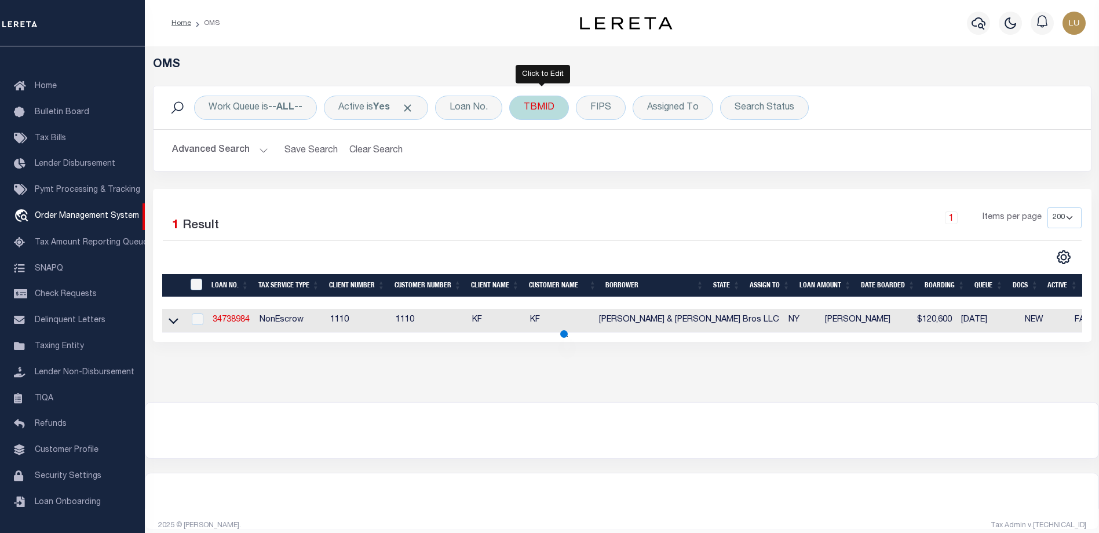
click at [546, 106] on div "TBMID" at bounding box center [539, 108] width 60 height 24
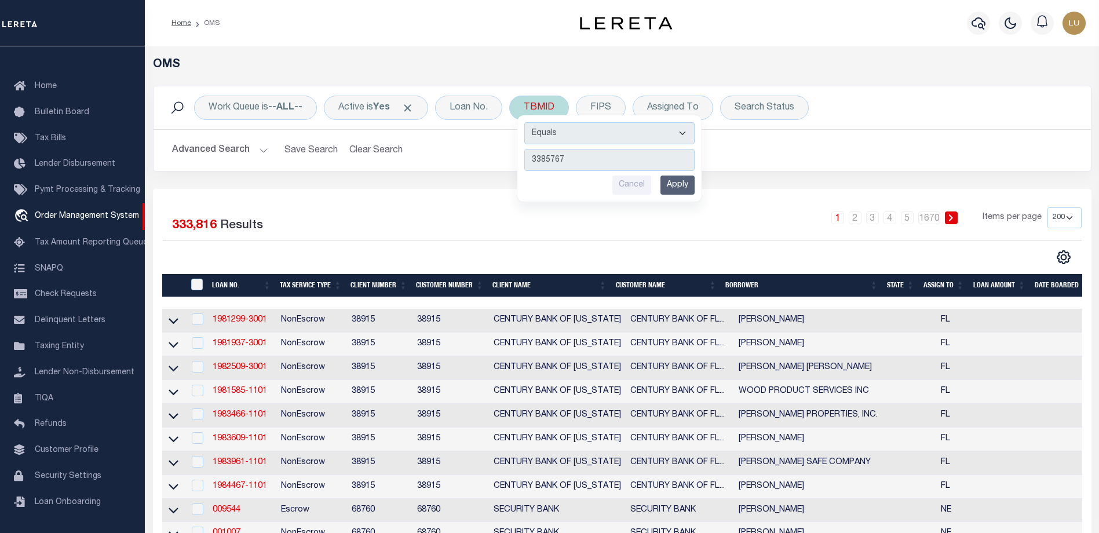
type input "3385767"
click at [669, 181] on input "Apply" at bounding box center [678, 185] width 34 height 19
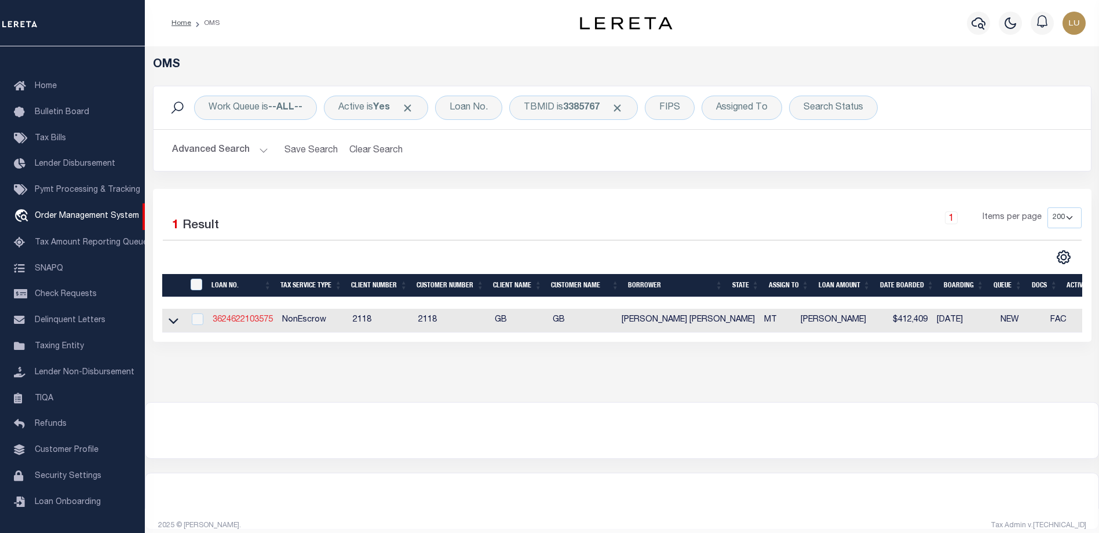
click at [250, 320] on link "3624622103575" at bounding box center [243, 320] width 60 height 8
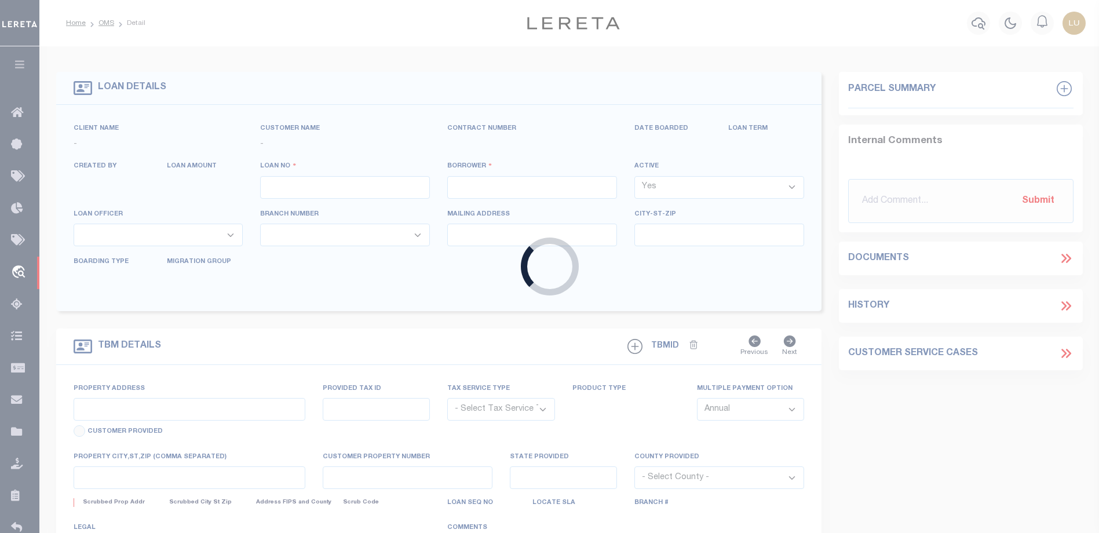
type input "3624622103575"
type input "[PERSON_NAME] [PERSON_NAME]"
select select
select select "100"
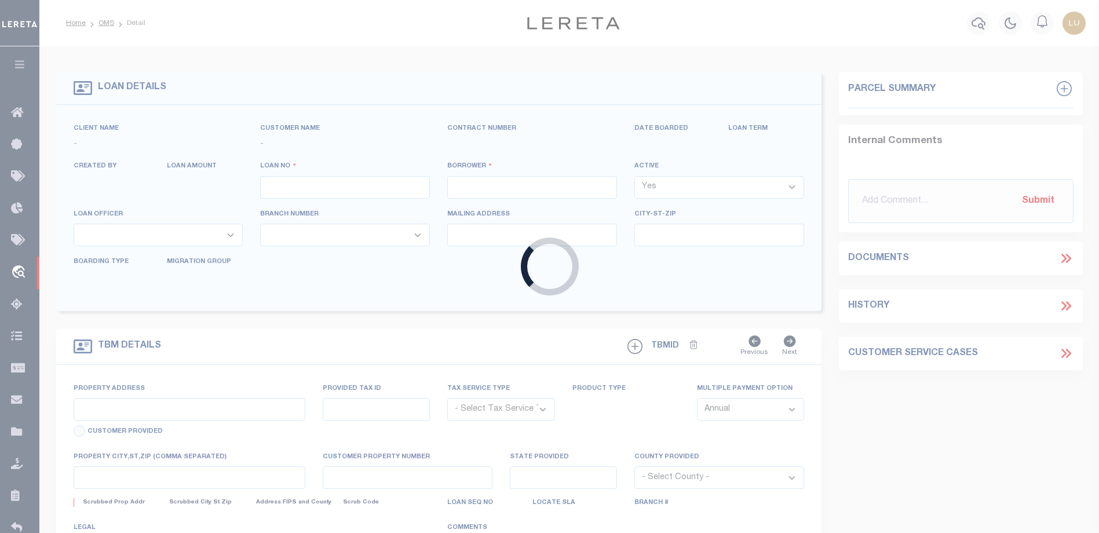
select select "NonEscrow"
type input "NHN [GEOGRAPHIC_DATA]"
select select
type input "ANACONDA MT 597110000"
type input "MT"
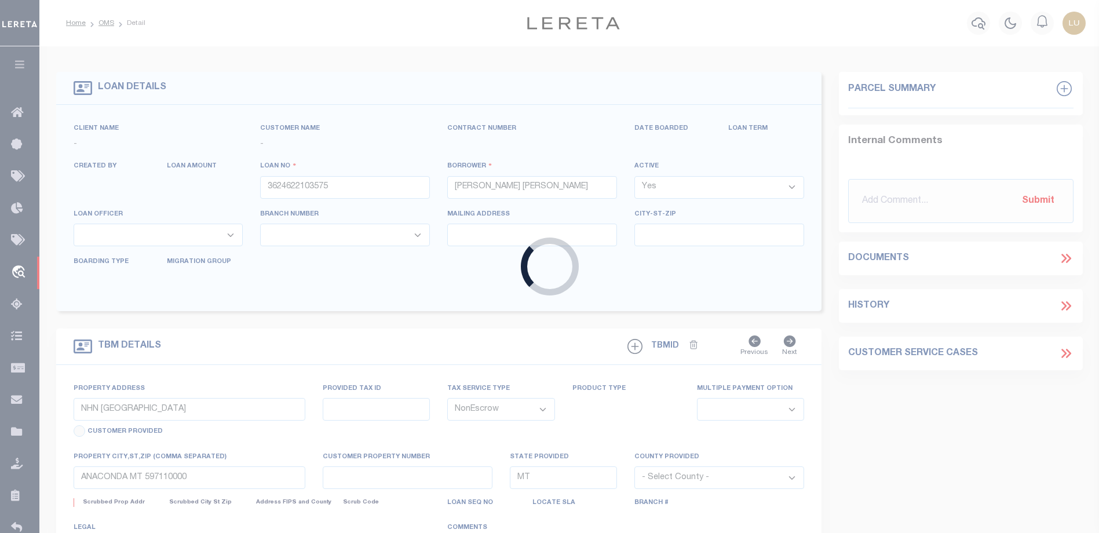
select select
select select "9296"
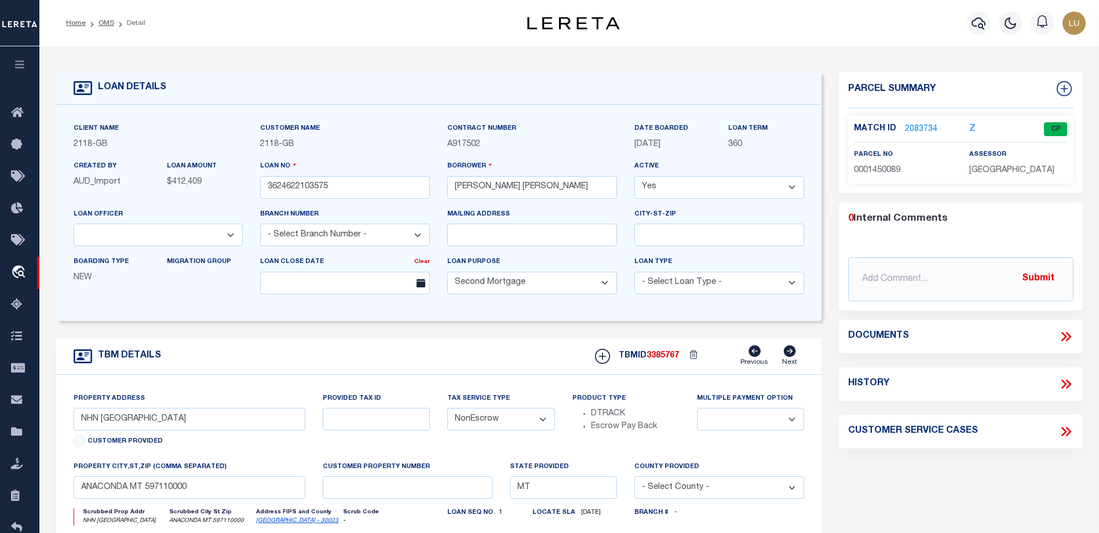
click at [934, 129] on link "2083734" at bounding box center [921, 129] width 32 height 12
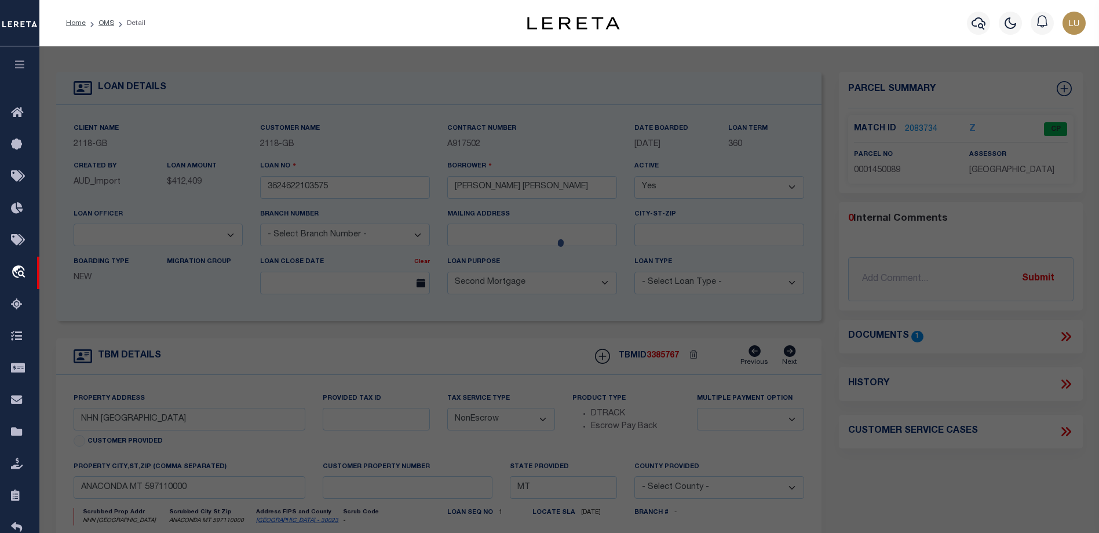
checkbox input "false"
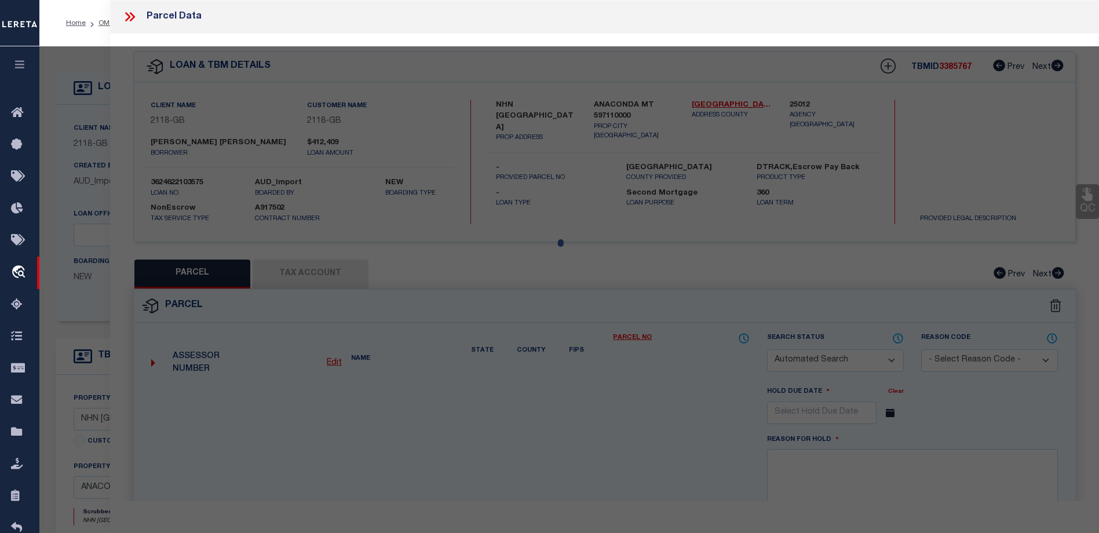
select select "CP"
type input "[PERSON_NAME] & [PERSON_NAME]"
select select "AGW"
select select
type input "[STREET_ADDRESS]"
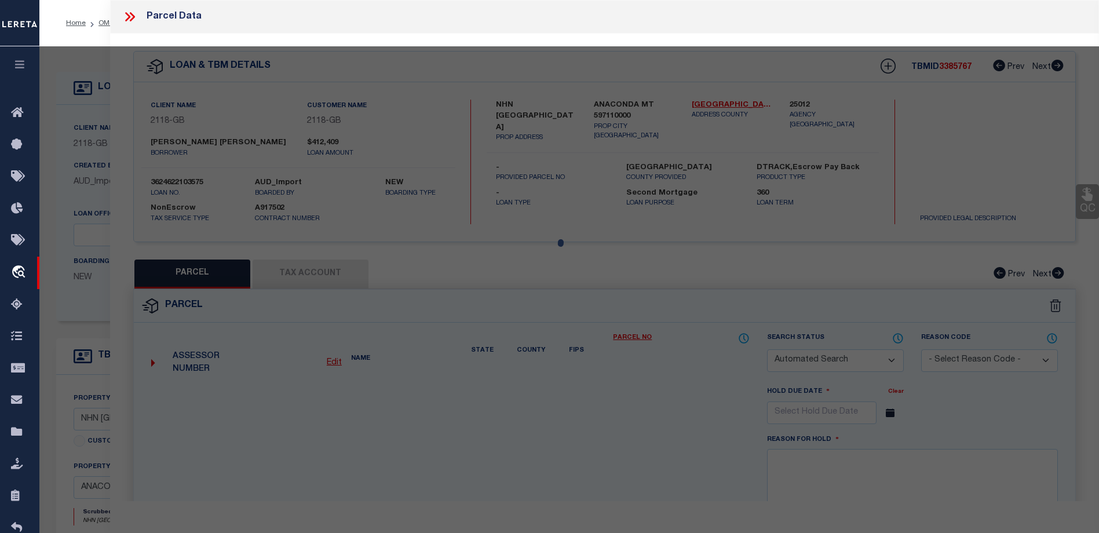
type input "ANACONDA, MT 59711"
type textarea "RISING SUN ESTATES, S26, T05 N, R14 W, Lot 18-A, ACRES 1.86, COS 1005"
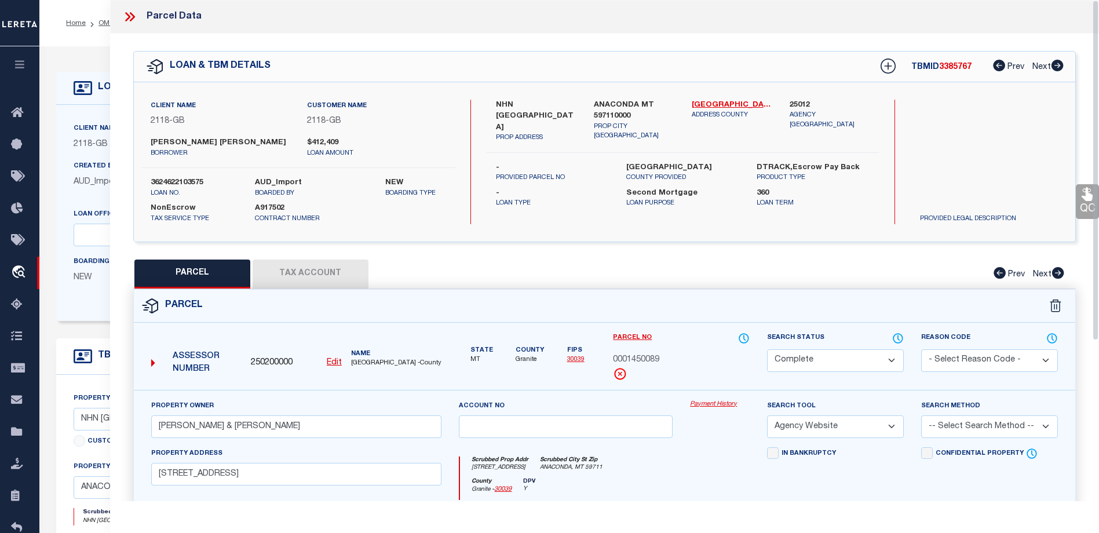
click at [710, 404] on link "Payment History" at bounding box center [720, 405] width 60 height 10
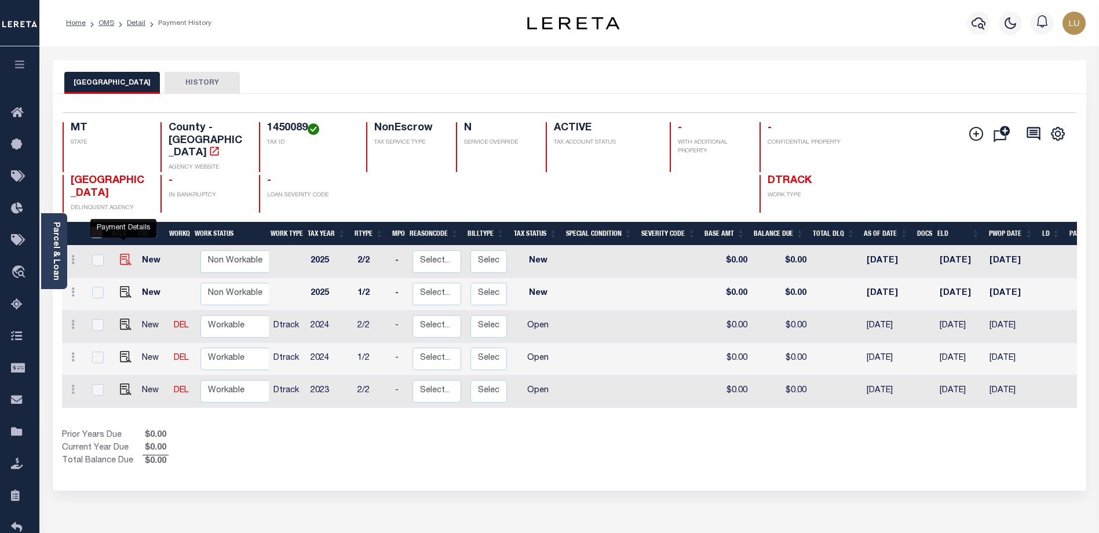
click at [124, 254] on img "" at bounding box center [126, 260] width 12 height 12
checkbox input "true"
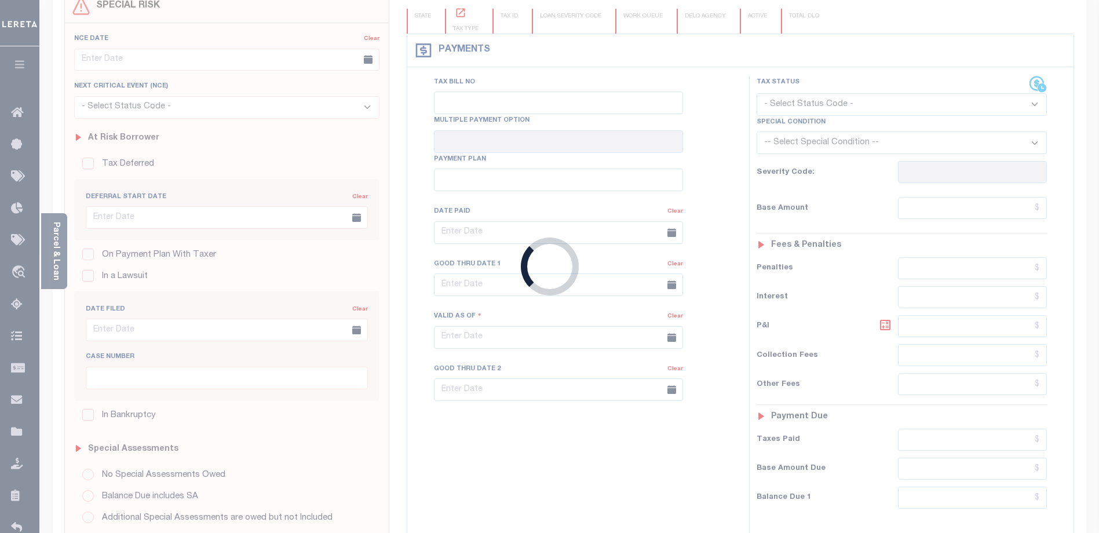
checkbox input "false"
type input "[DATE]"
select select "NW2"
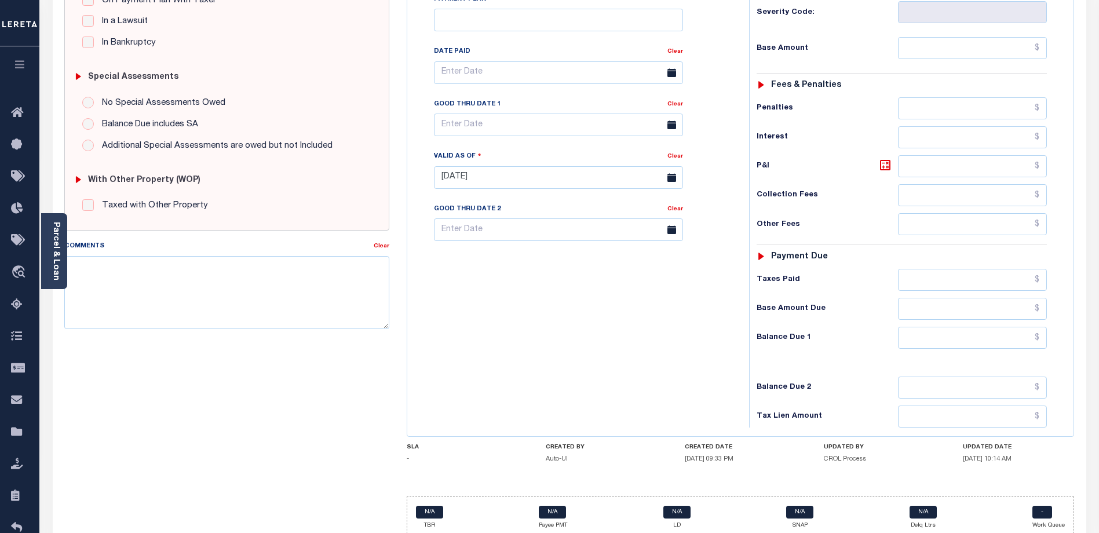
scroll to position [320, 0]
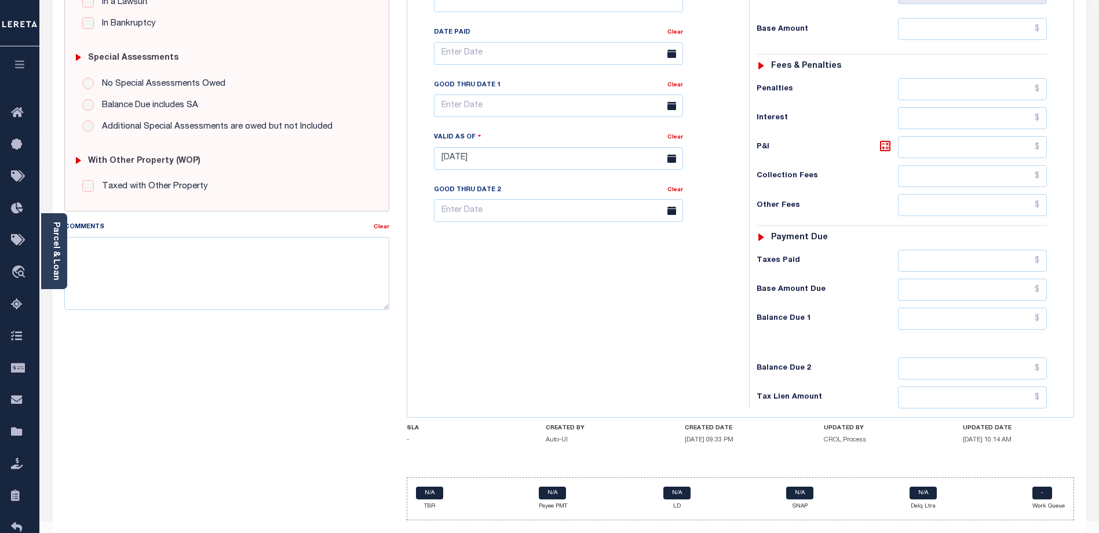
click at [26, 64] on icon "button" at bounding box center [19, 64] width 13 height 10
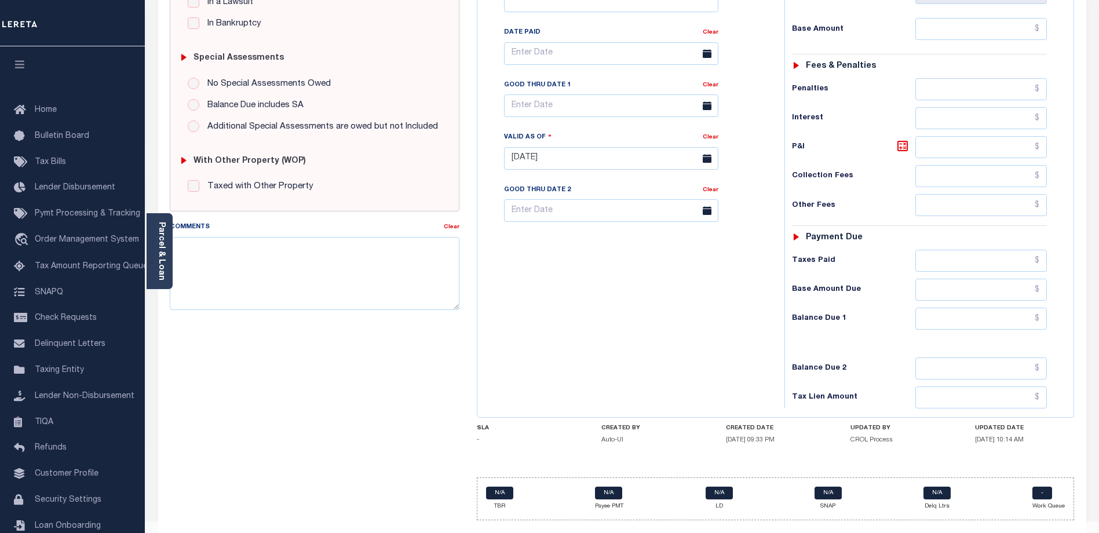
click at [17, 66] on icon "button" at bounding box center [19, 64] width 13 height 10
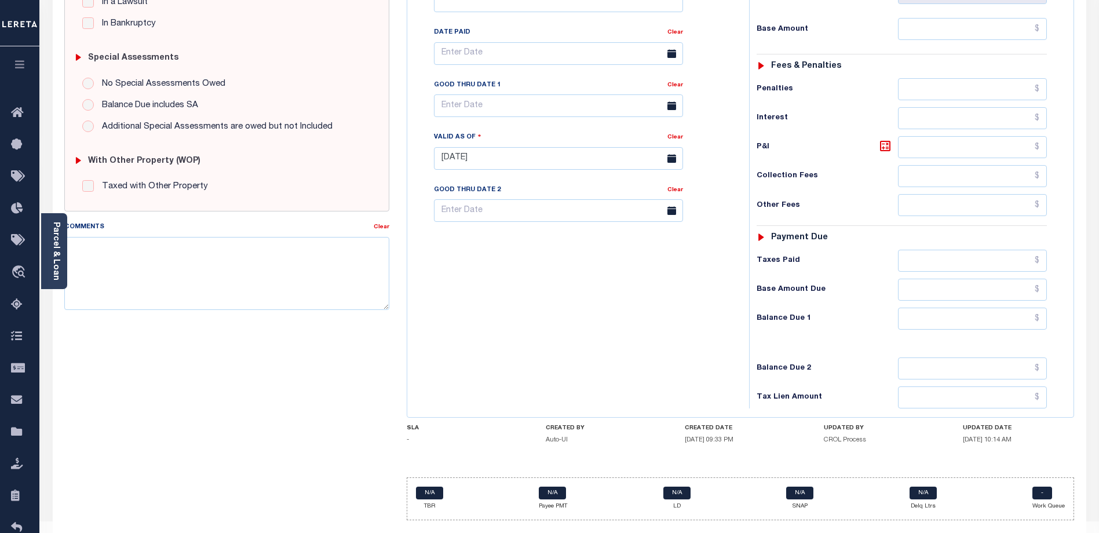
click at [20, 65] on icon "button" at bounding box center [19, 64] width 13 height 10
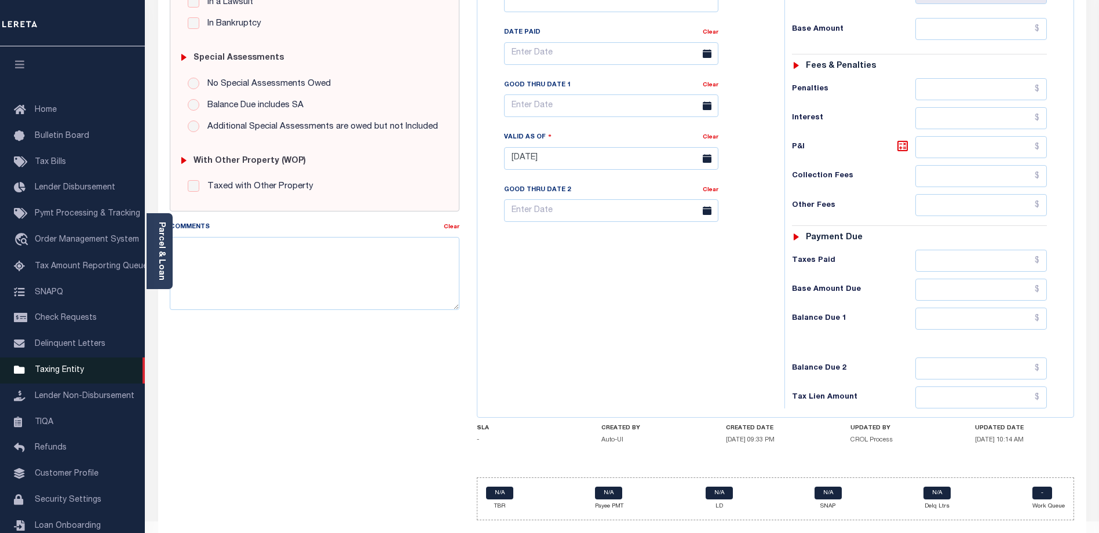
click at [71, 372] on span "Taxing Entity" at bounding box center [59, 370] width 49 height 8
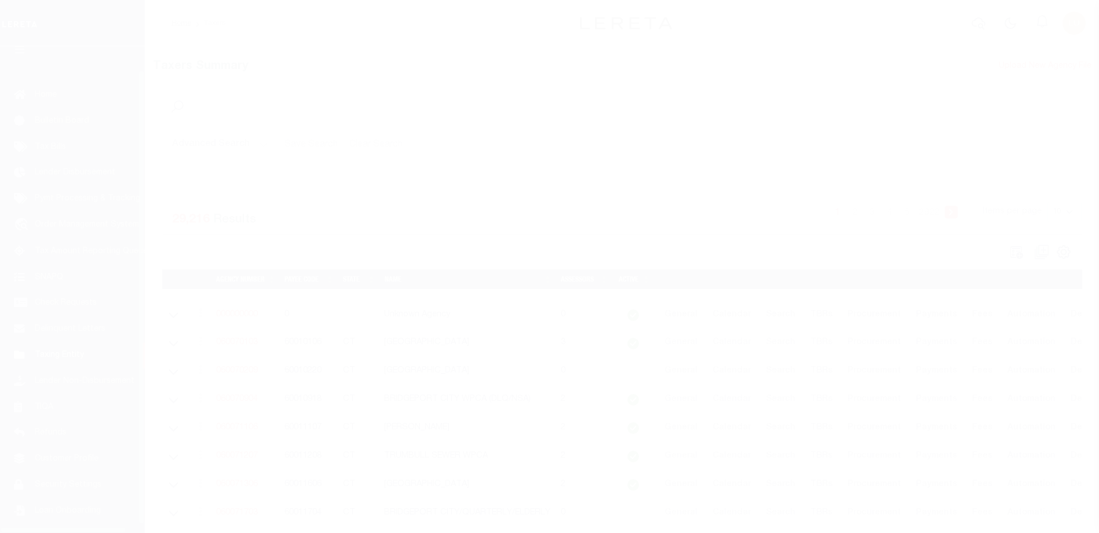
scroll to position [31, 0]
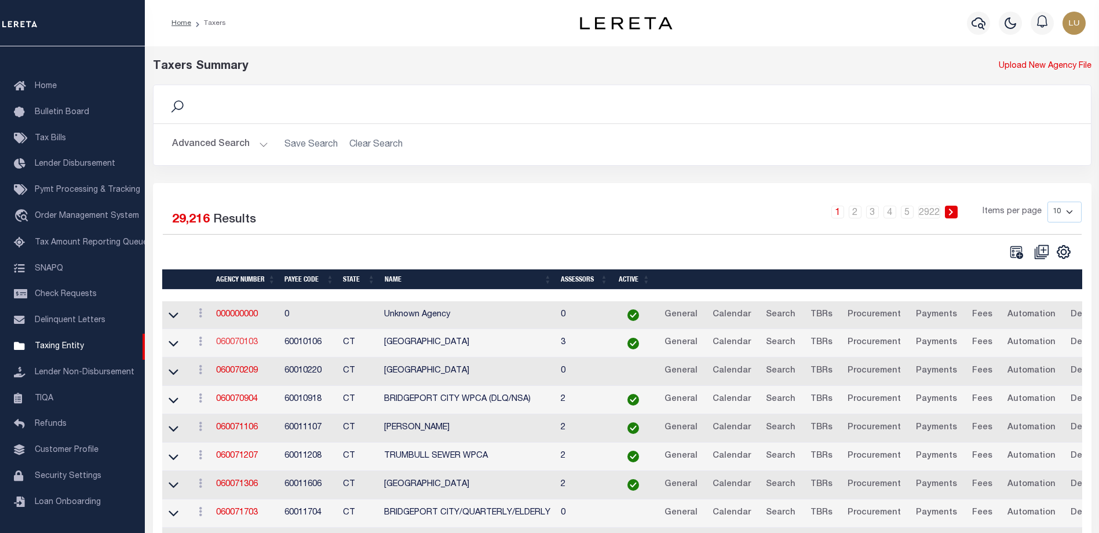
click at [247, 345] on link "060070103" at bounding box center [237, 342] width 42 height 8
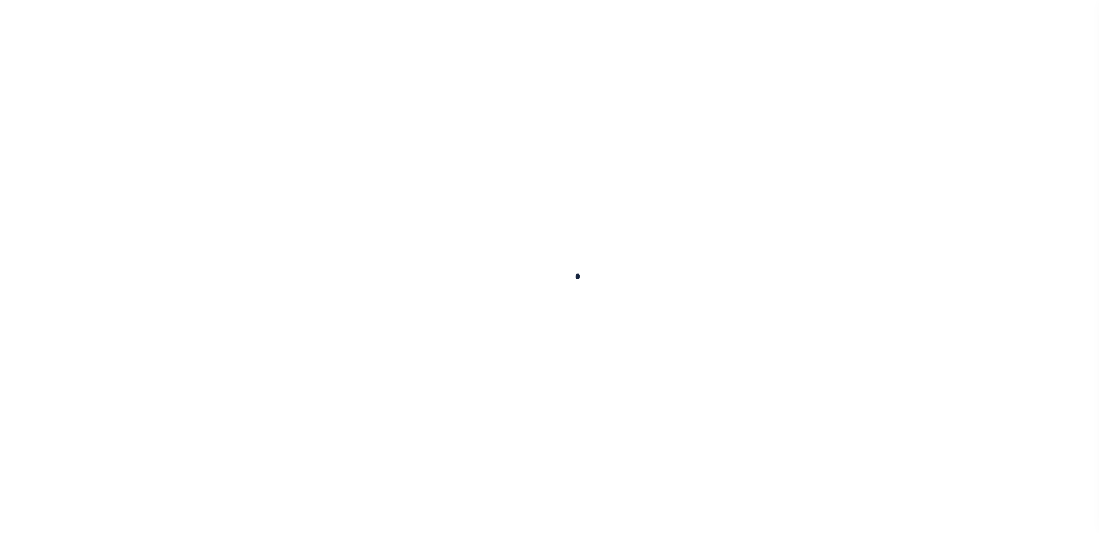
select select
checkbox input "false"
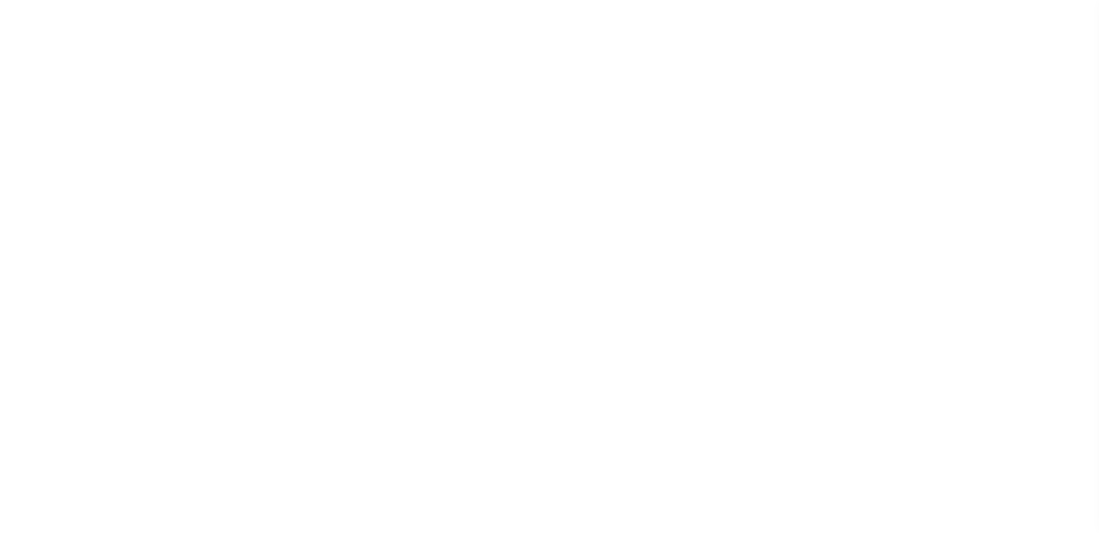
checkbox input "false"
type input "900104002"
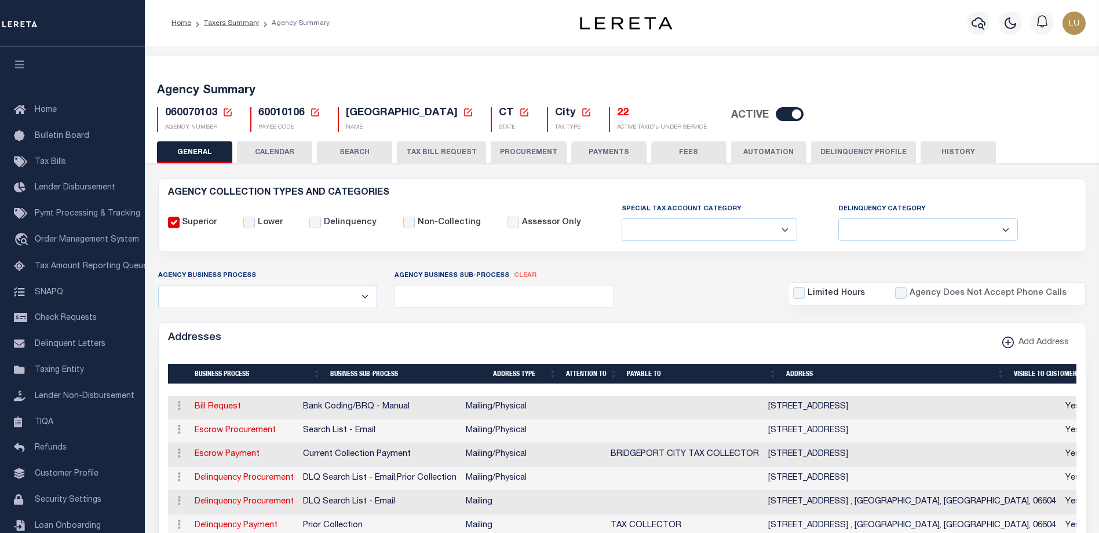
click at [313, 110] on icon at bounding box center [315, 112] width 10 height 10
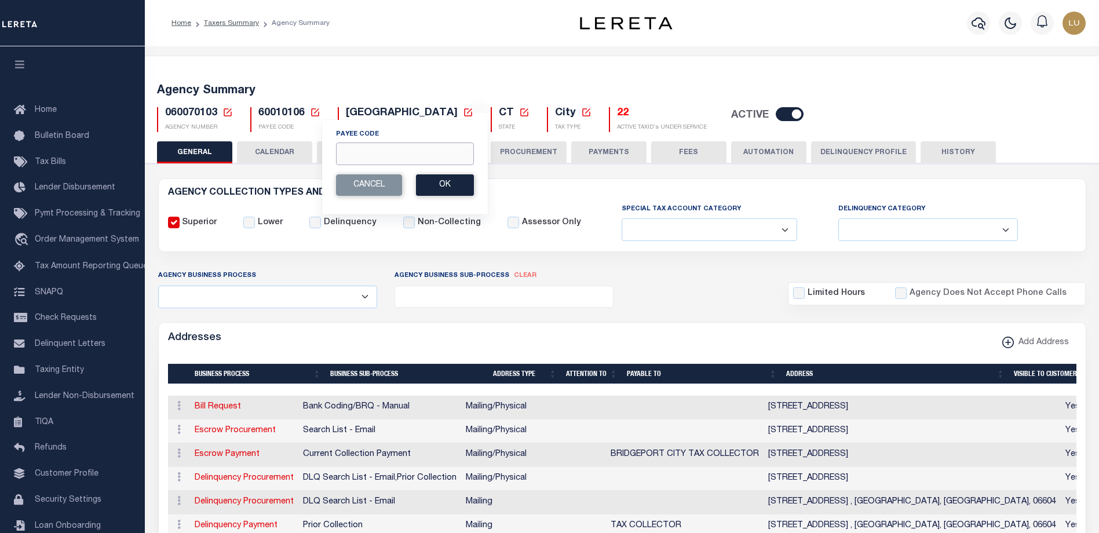
click at [360, 150] on input "Payee Code" at bounding box center [405, 154] width 138 height 23
paste input "3605904001"
type input "3605904001"
click at [440, 184] on button "Ok" at bounding box center [445, 184] width 58 height 21
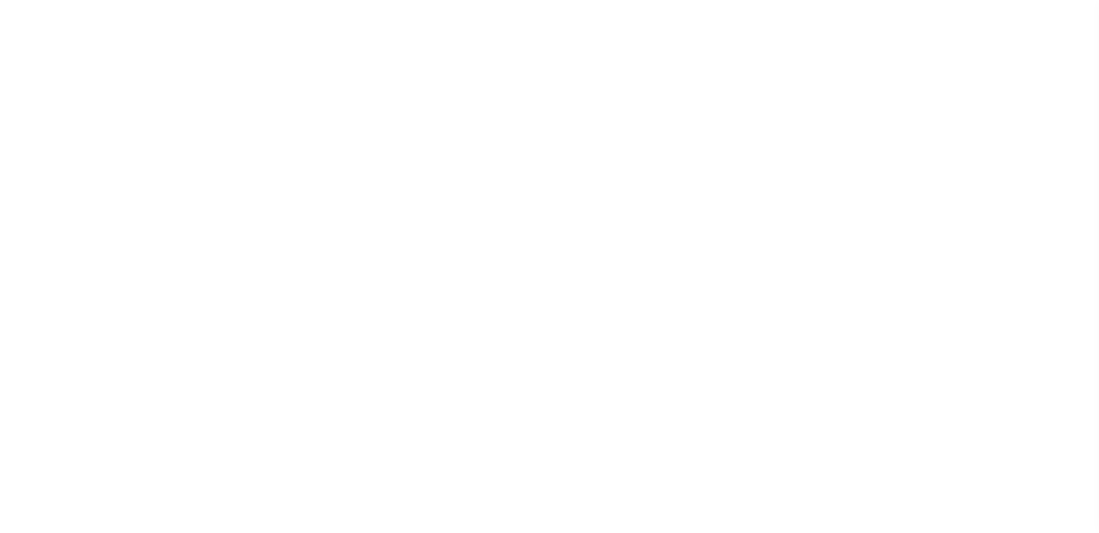
select select
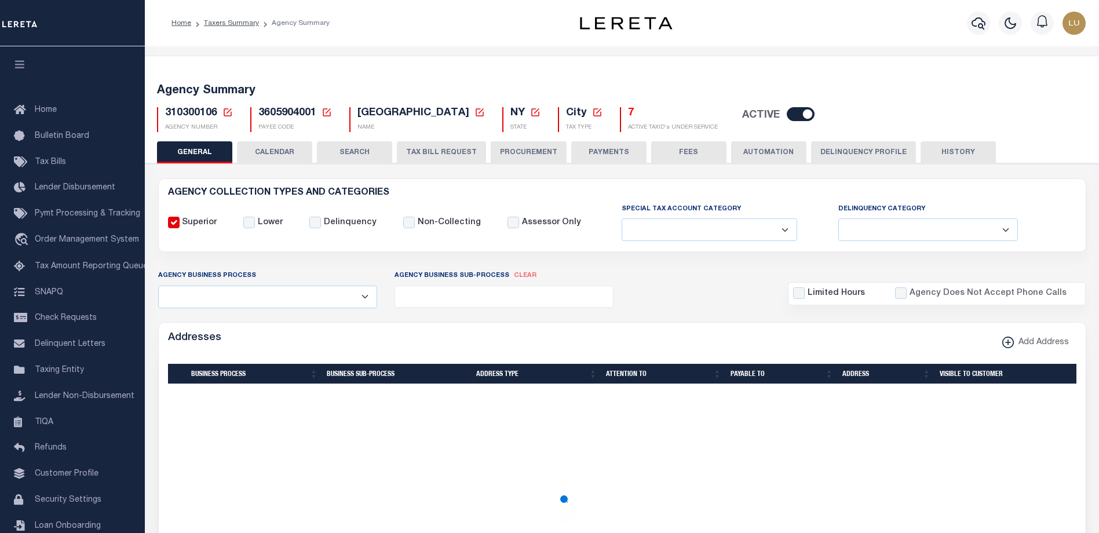
click at [467, 156] on button "TAX BILL REQUEST" at bounding box center [441, 152] width 89 height 22
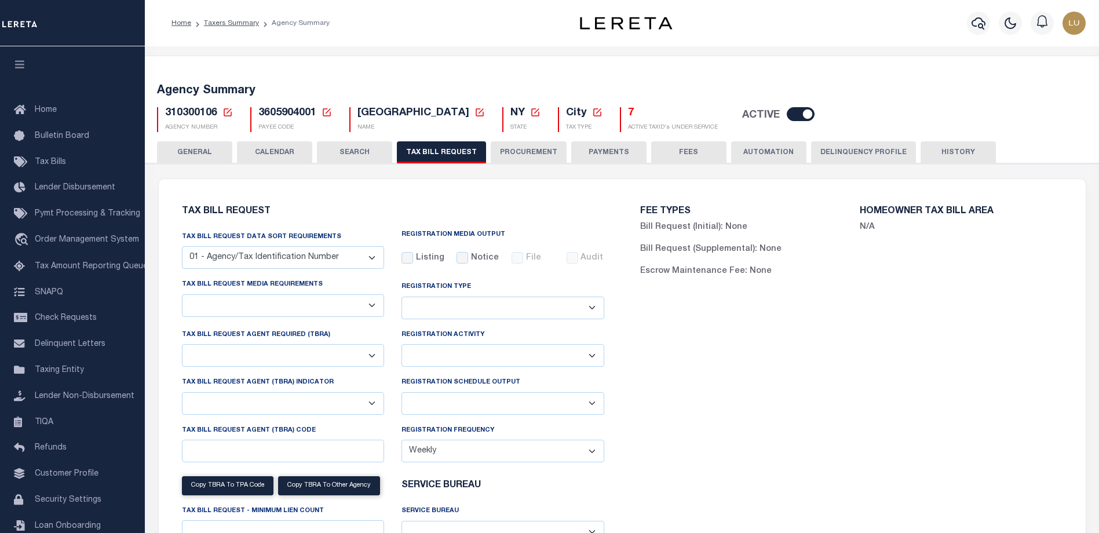
select select "28"
checkbox input "false"
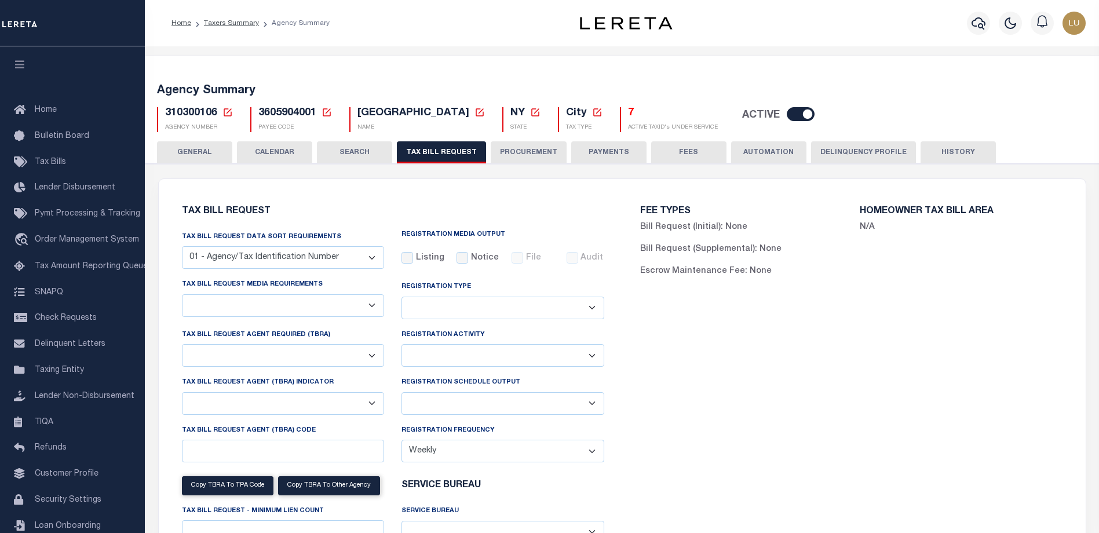
select select "22"
select select "true"
select select "14"
select select
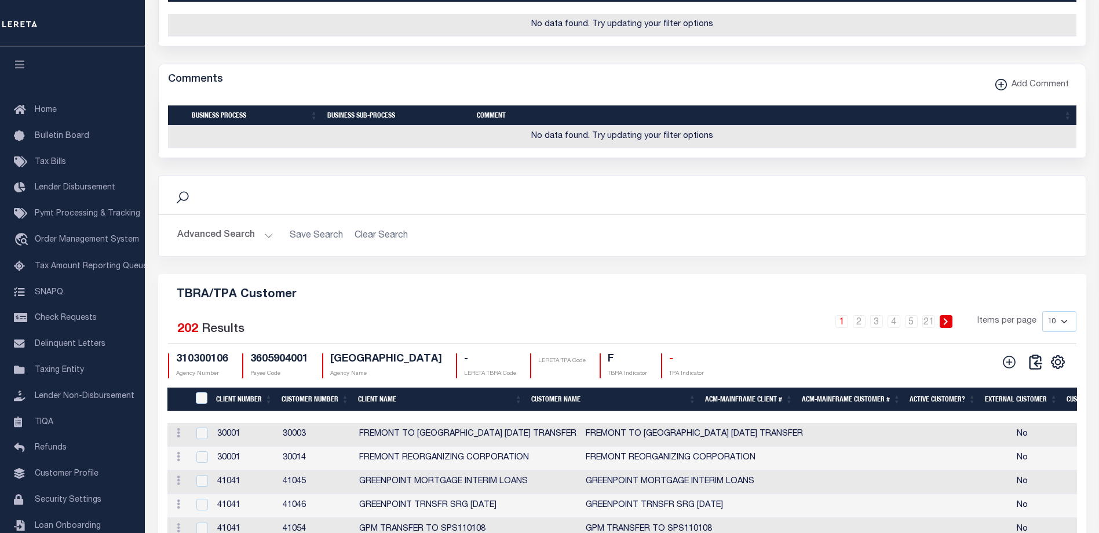
scroll to position [1275, 0]
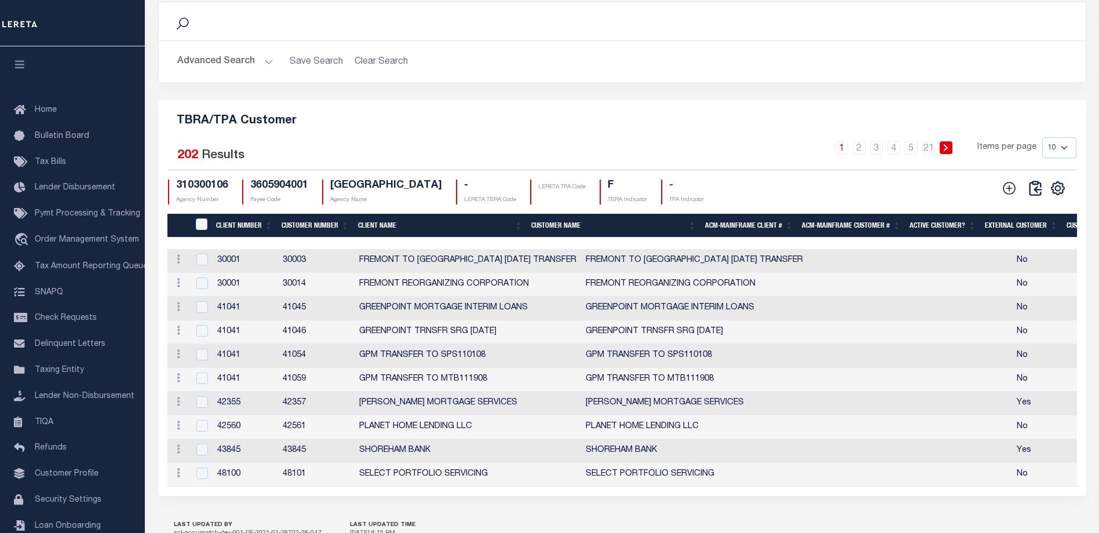
click at [1060, 158] on select "10 25 50 100" at bounding box center [1060, 147] width 34 height 21
select select "100"
click at [1043, 158] on select "10 25 50 100" at bounding box center [1060, 147] width 34 height 21
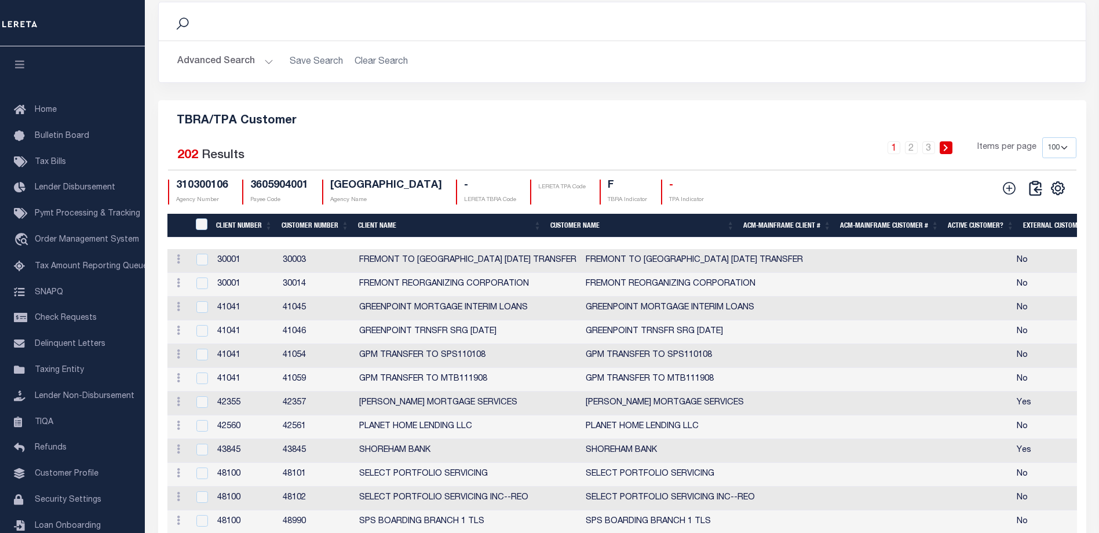
click at [398, 238] on th "Client Name" at bounding box center [449, 226] width 192 height 24
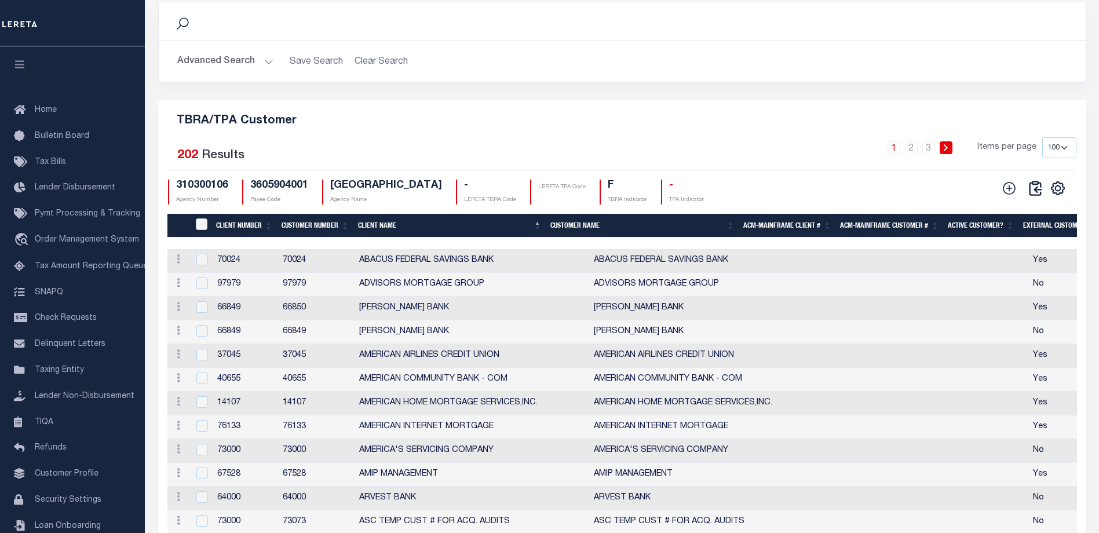
click at [386, 238] on th "Client Name" at bounding box center [449, 226] width 192 height 24
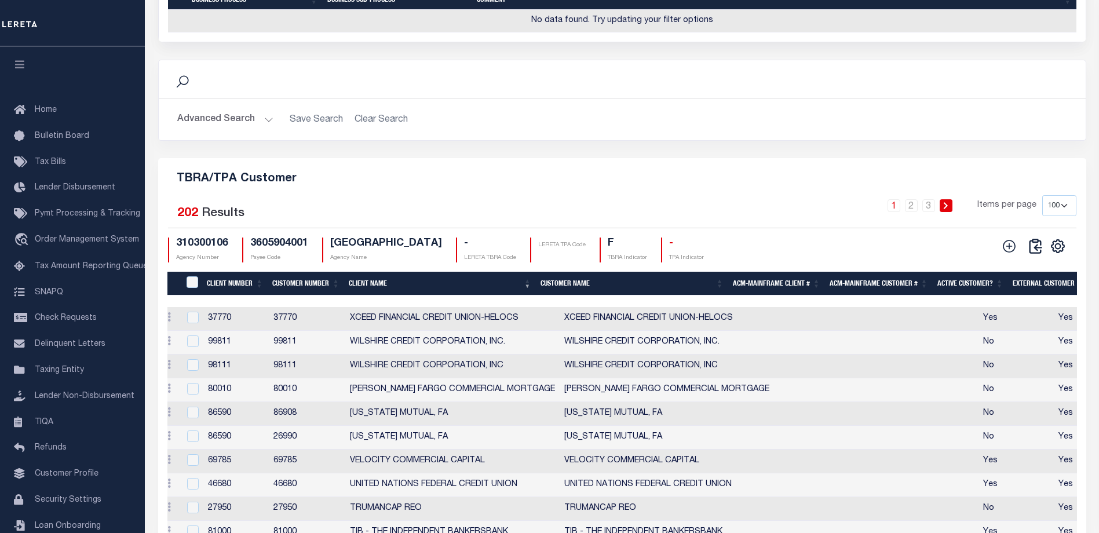
scroll to position [0, 9]
click at [293, 250] on h4 "3605904001" at bounding box center [279, 244] width 58 height 13
click at [292, 250] on h4 "3605904001" at bounding box center [279, 244] width 58 height 13
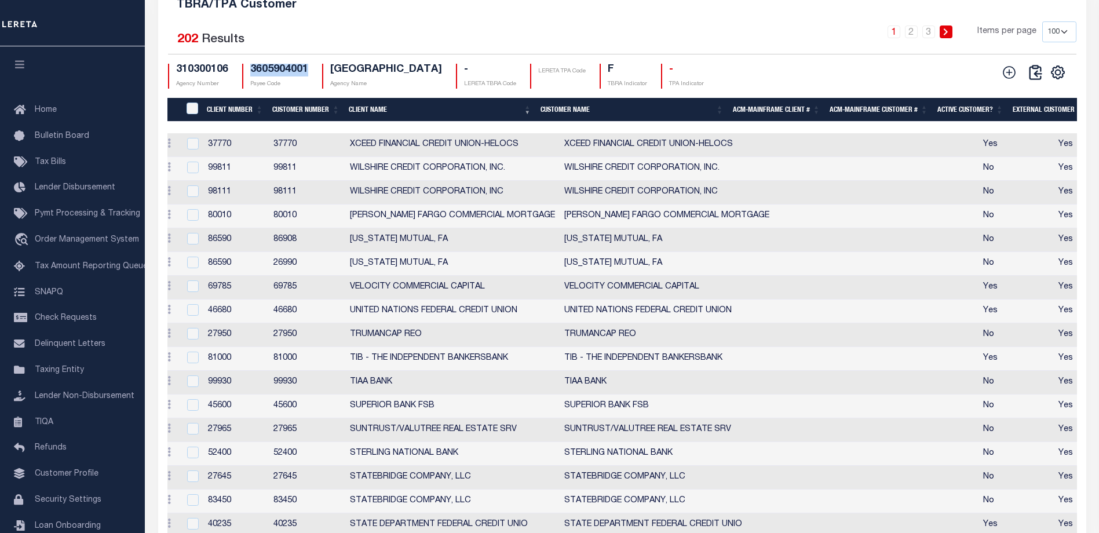
scroll to position [1449, 0]
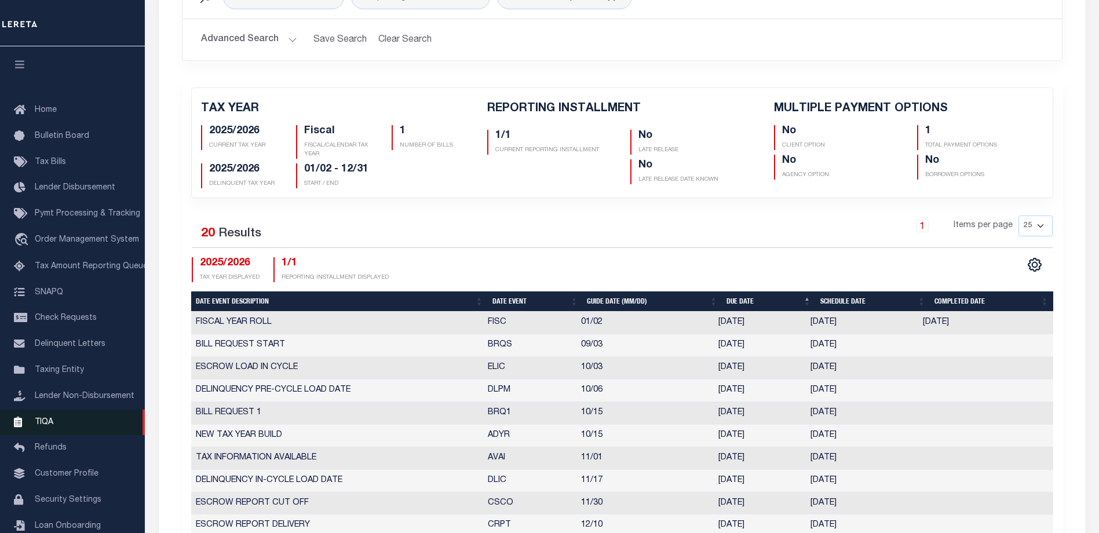
scroll to position [31, 0]
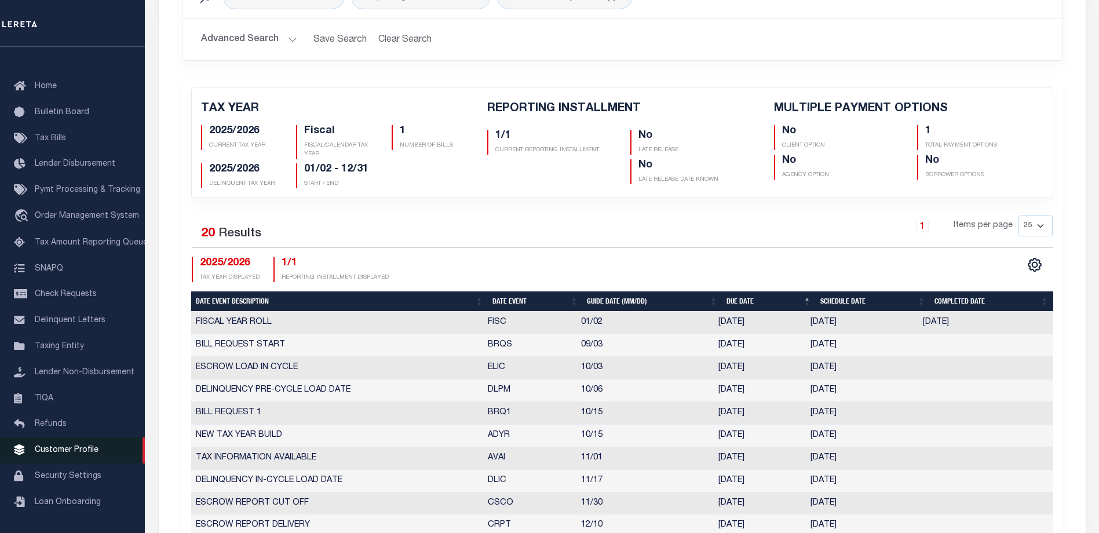
click at [74, 451] on span "Customer Profile" at bounding box center [67, 450] width 64 height 8
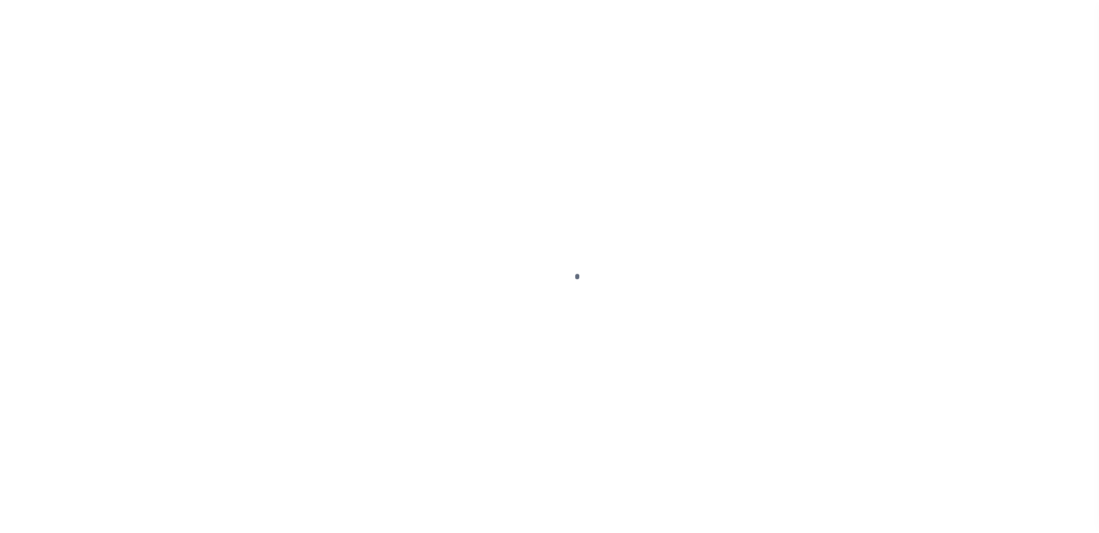
scroll to position [31, 0]
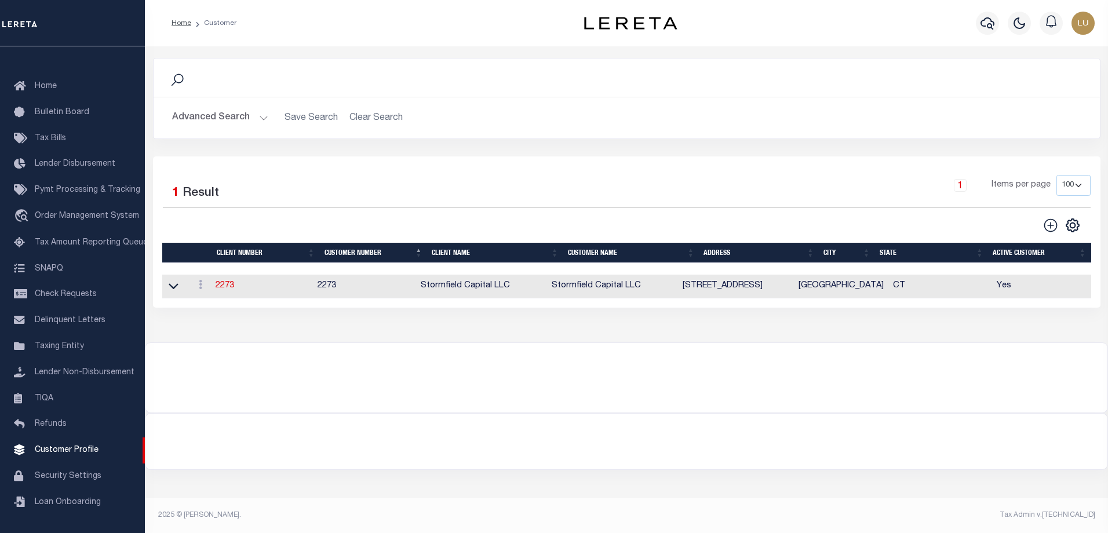
click at [246, 115] on button "Advanced Search" at bounding box center [220, 118] width 96 height 23
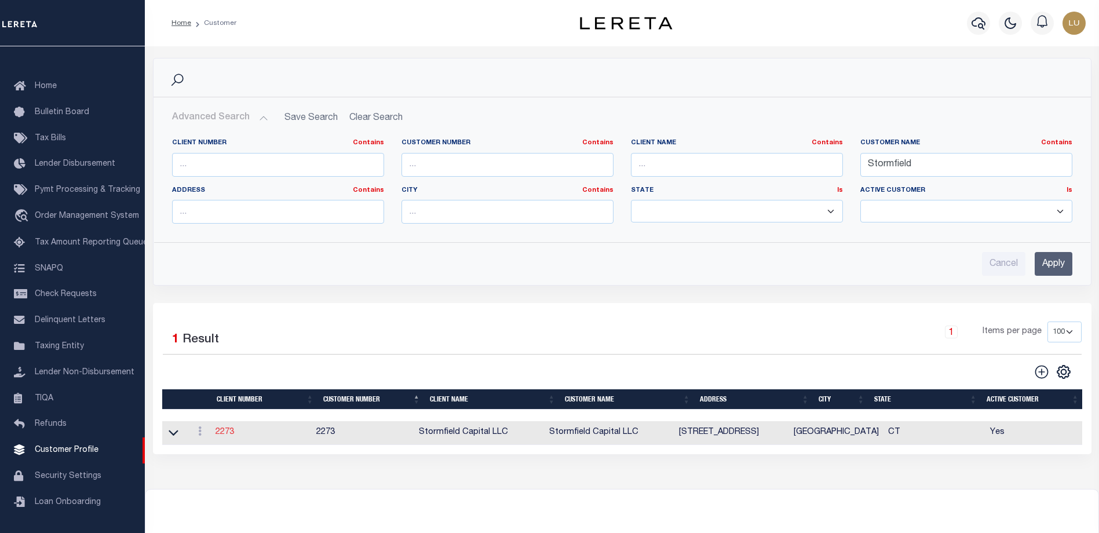
click at [231, 436] on link "2273" at bounding box center [225, 432] width 19 height 8
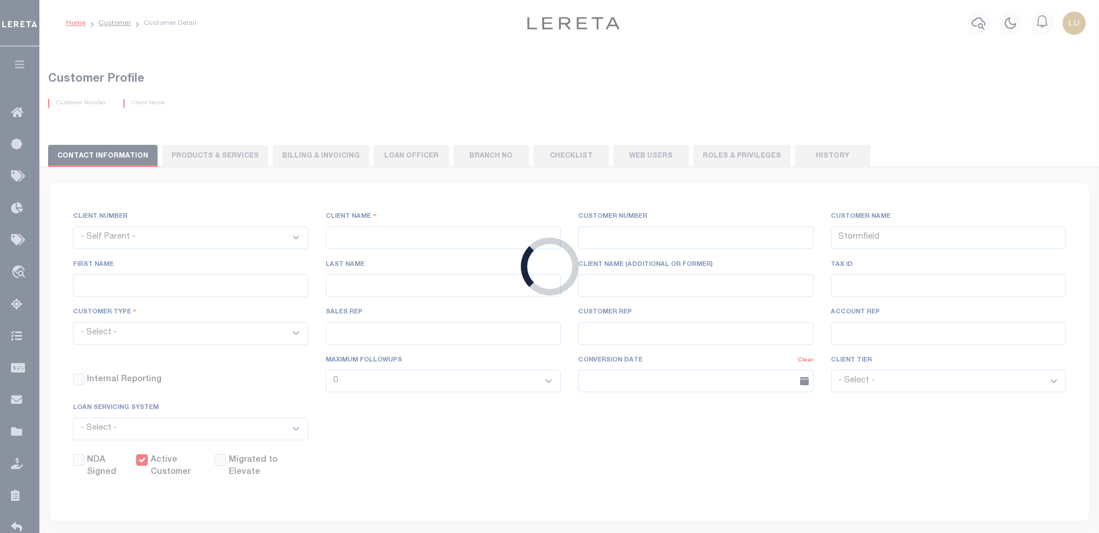
select select
type input "Stormfield Capital LLC"
type input "2273"
type input "Stormfield Capital LLC"
type input "[PERSON_NAME]"
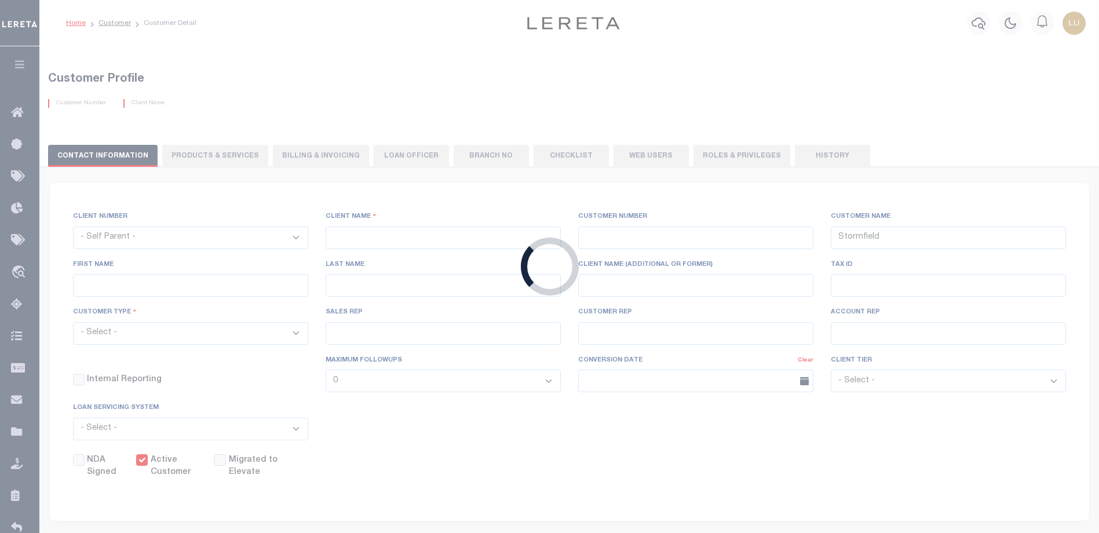
type input "Dorin"
select select "Mixed Portfolio"
type input "[PERSON_NAME]"
select select "OTH"
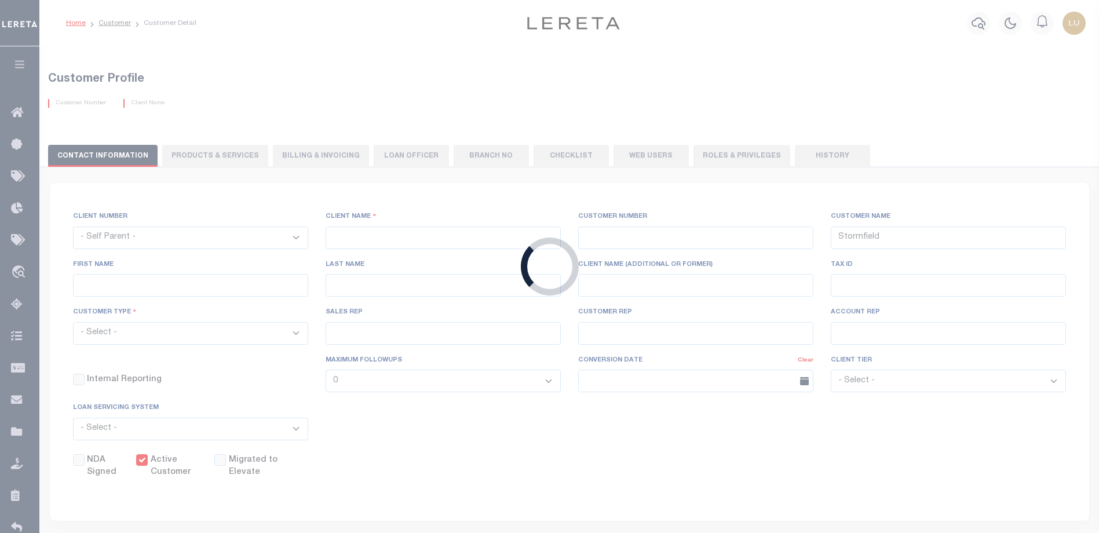
checkbox input "true"
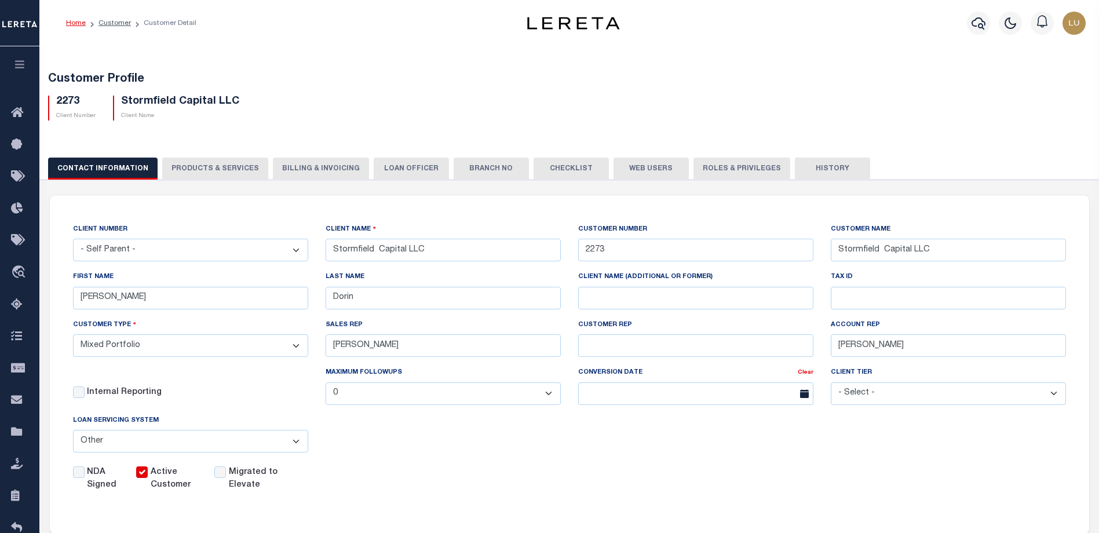
click at [595, 430] on div "CLIENT NUMBER - Self Parent - 100744 1011 1012 1013 1014 1016 1017 1018 1019 10…" at bounding box center [569, 357] width 1011 height 269
click at [223, 475] on input "Migrated to Elevate" at bounding box center [220, 473] width 12 height 12
checkbox input "true"
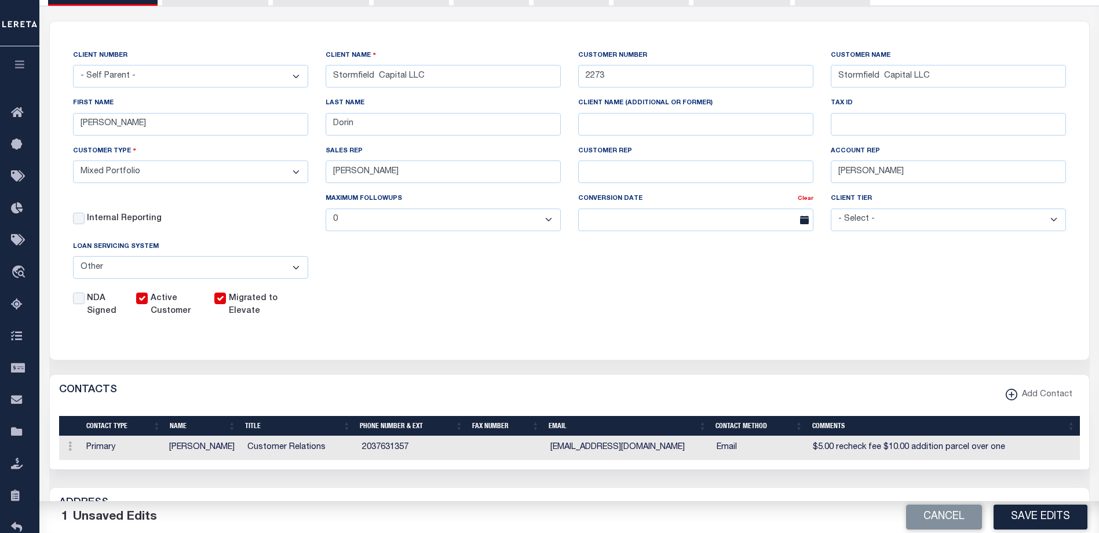
scroll to position [232, 0]
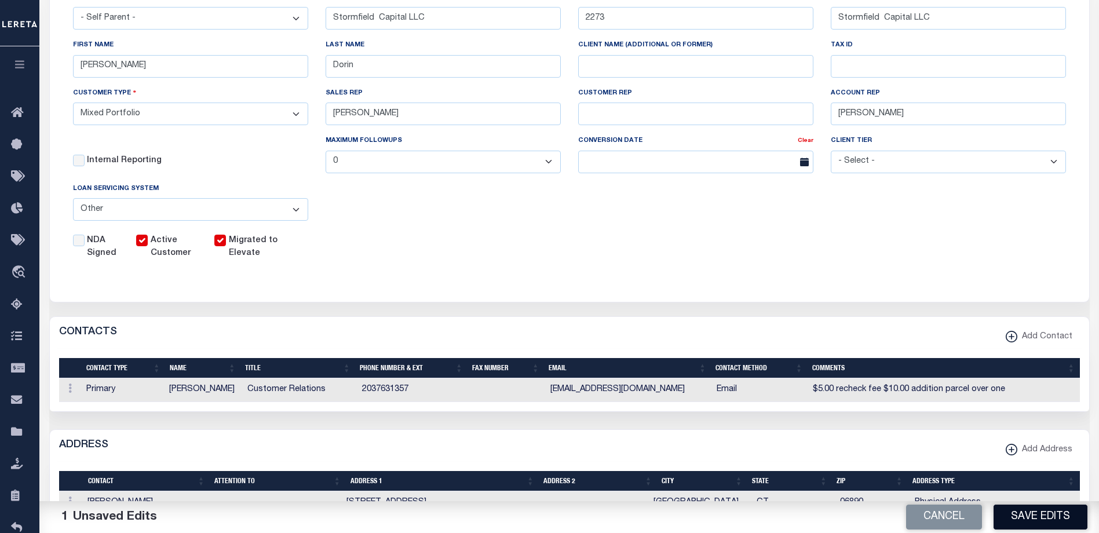
click at [1050, 517] on button "Save Edits" at bounding box center [1041, 517] width 94 height 25
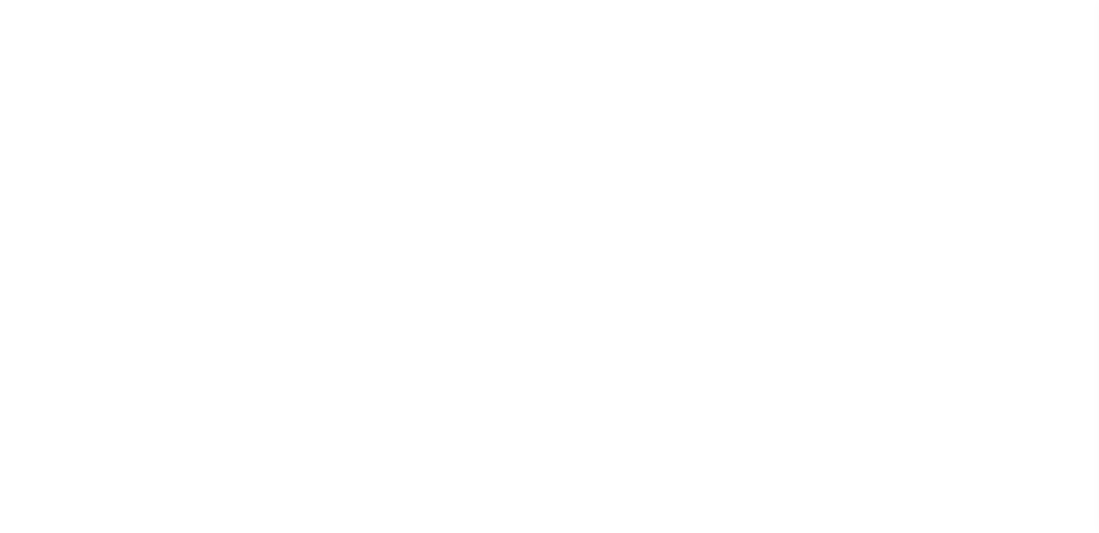
select select
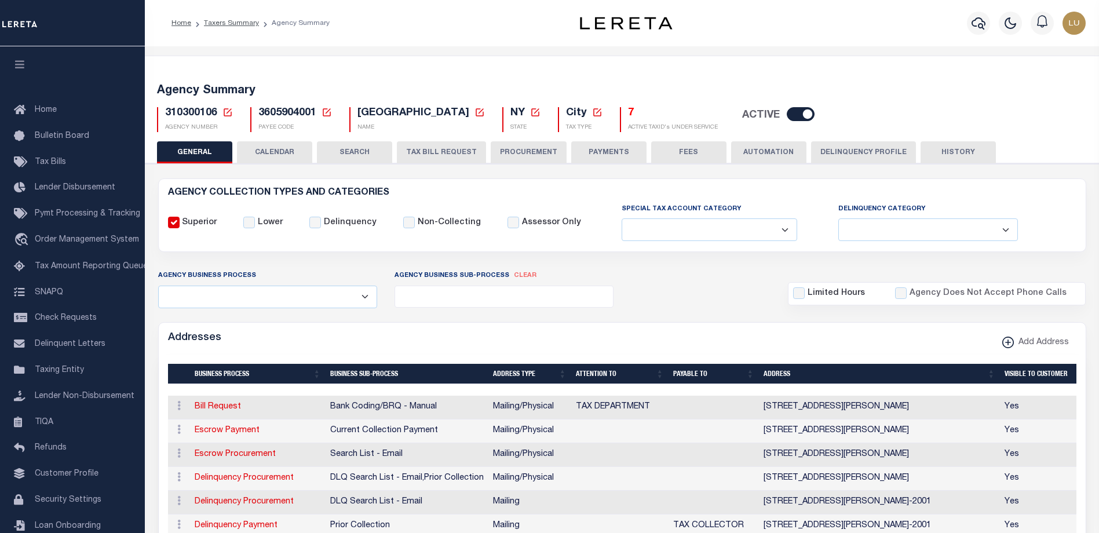
click at [457, 147] on button "TAX BILL REQUEST" at bounding box center [441, 152] width 89 height 22
select select "100"
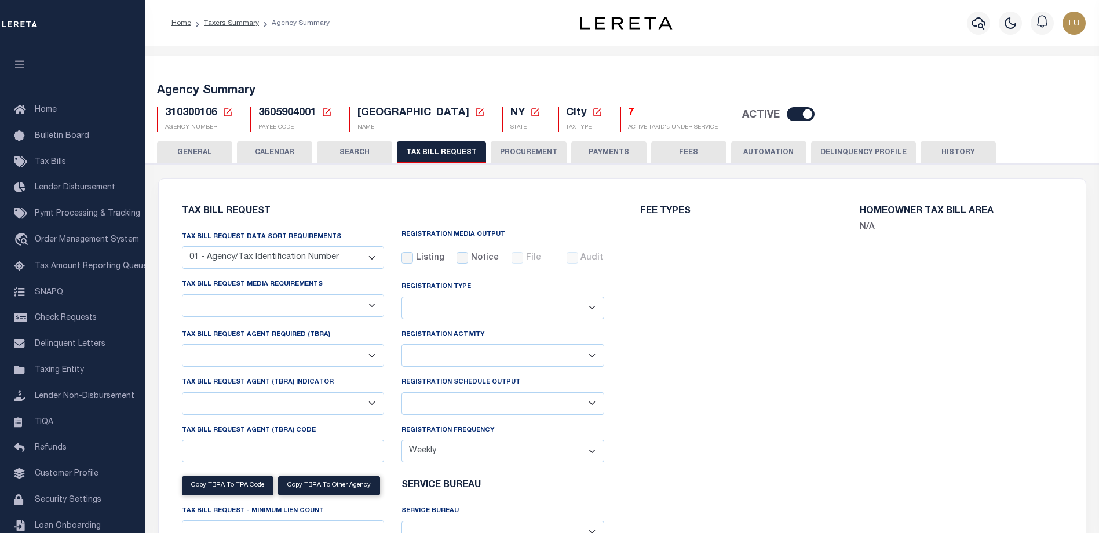
select select "28"
checkbox input "false"
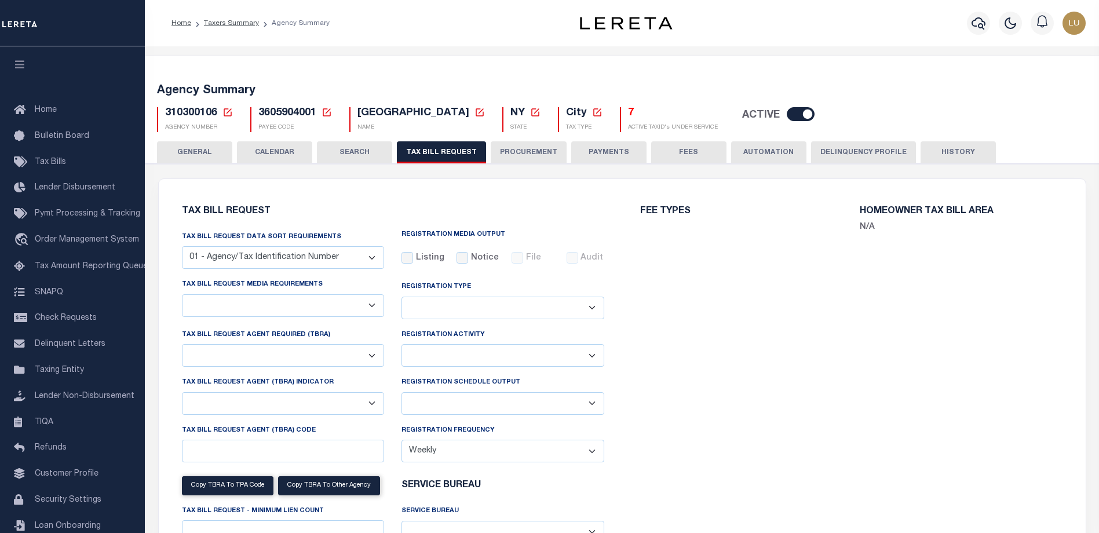
select select "22"
select select "true"
select select "14"
select select
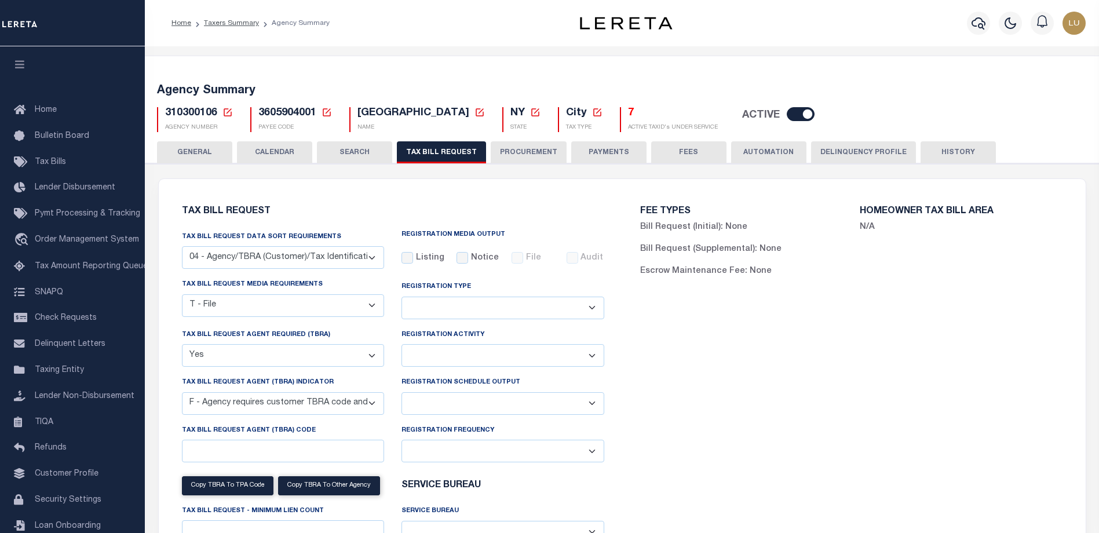
scroll to position [232, 0]
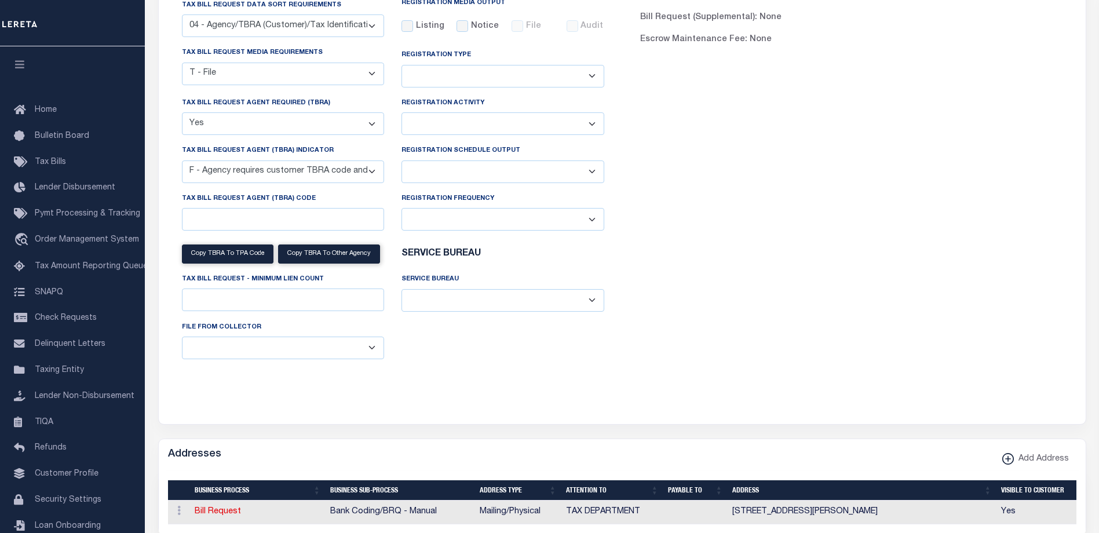
select select "100"
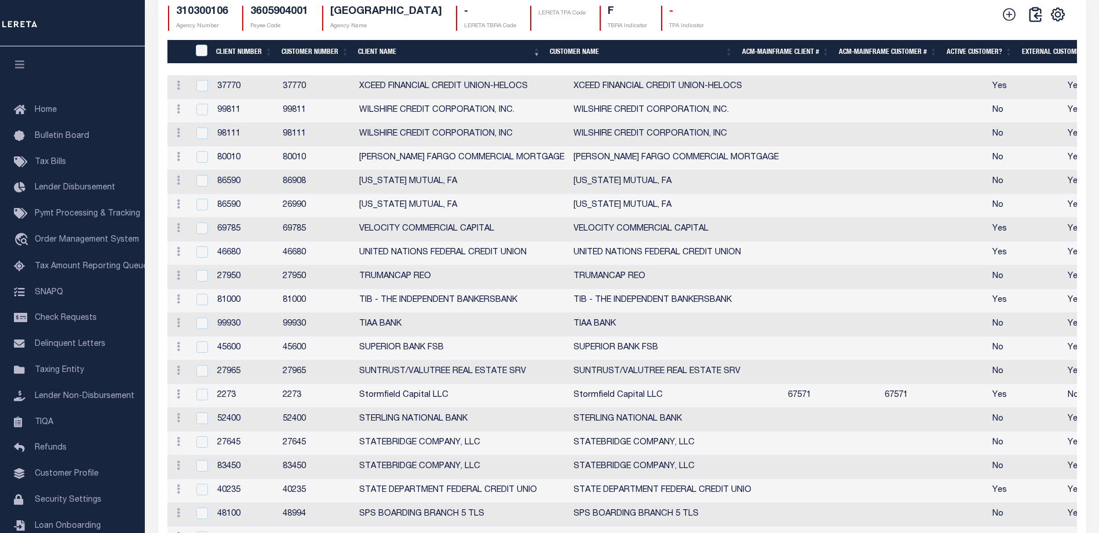
scroll to position [1565, 0]
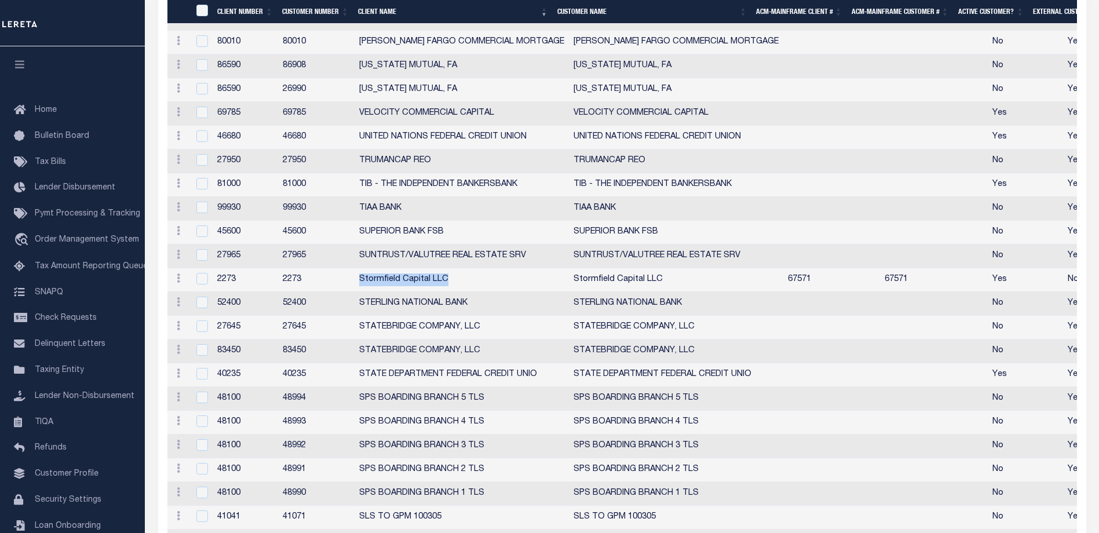
drag, startPoint x: 356, startPoint y: 311, endPoint x: 460, endPoint y: 315, distance: 103.3
click at [460, 292] on td "Stormfield Capital LLC" at bounding box center [462, 280] width 214 height 24
checkbox input "true"
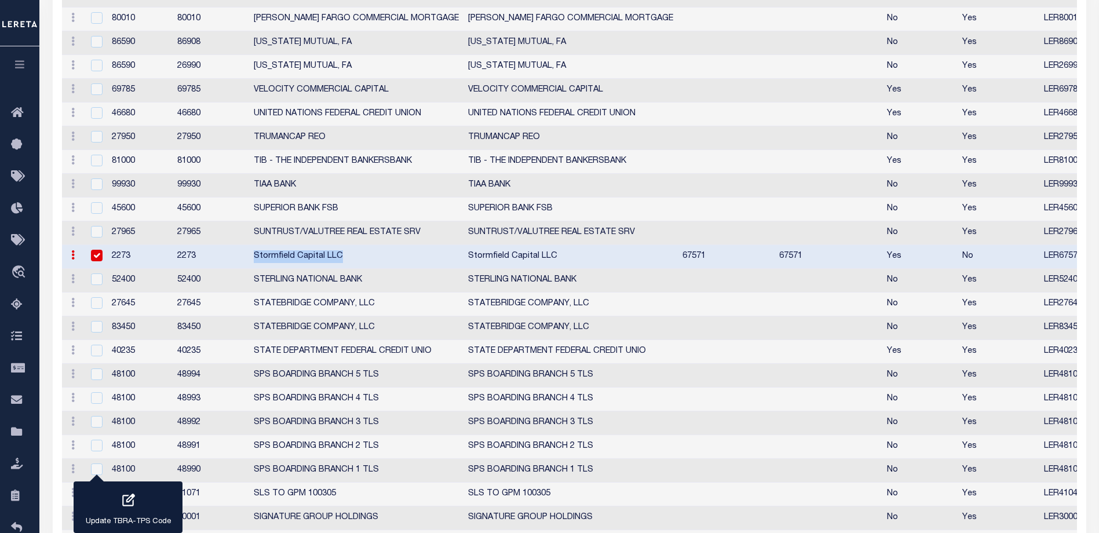
scroll to position [1415, 0]
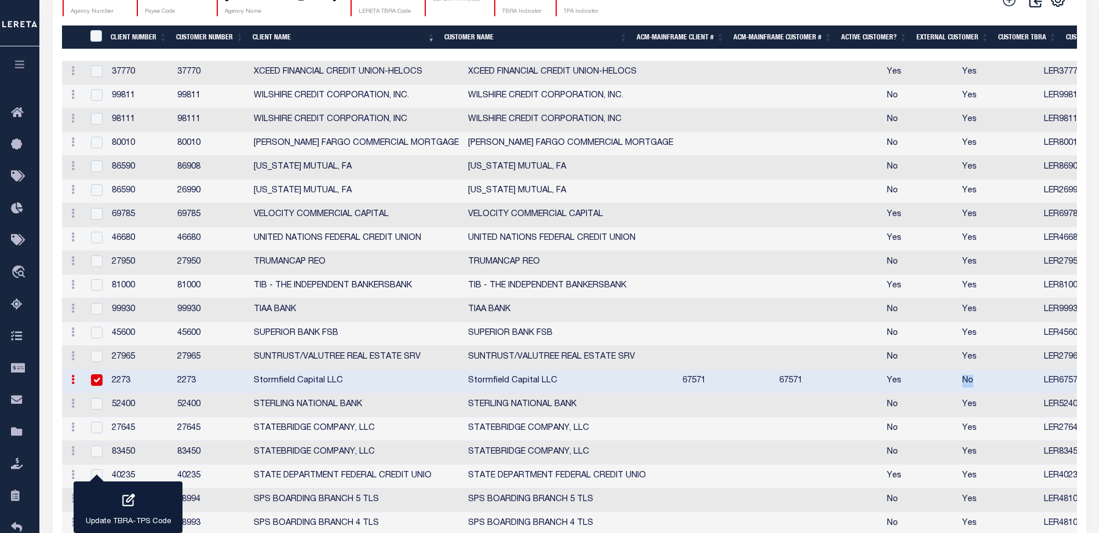
drag, startPoint x: 949, startPoint y: 382, endPoint x: 914, endPoint y: 383, distance: 34.8
click at [914, 383] on tr "Edit [GEOGRAPHIC_DATA] 2273 2273 Stormfield Capital LLC Stormfield Capital LLC …" at bounding box center [903, 382] width 1683 height 24
drag, startPoint x: 1044, startPoint y: 384, endPoint x: 990, endPoint y: 384, distance: 53.9
click at [990, 384] on tr "Edit [GEOGRAPHIC_DATA] 2273 2273 Stormfield Capital LLC Stormfield Capital LLC …" at bounding box center [903, 382] width 1683 height 24
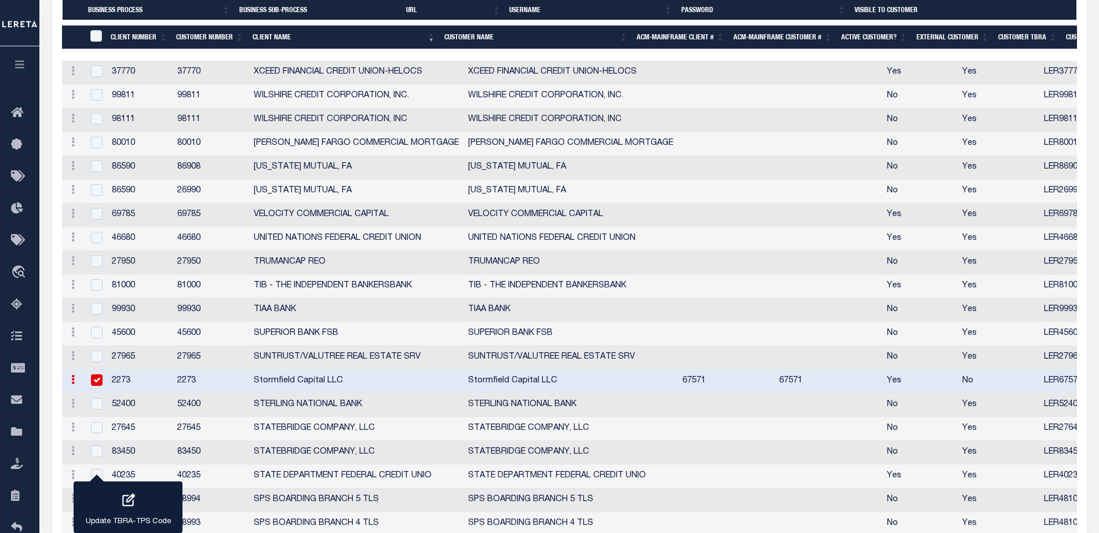
scroll to position [1067, 0]
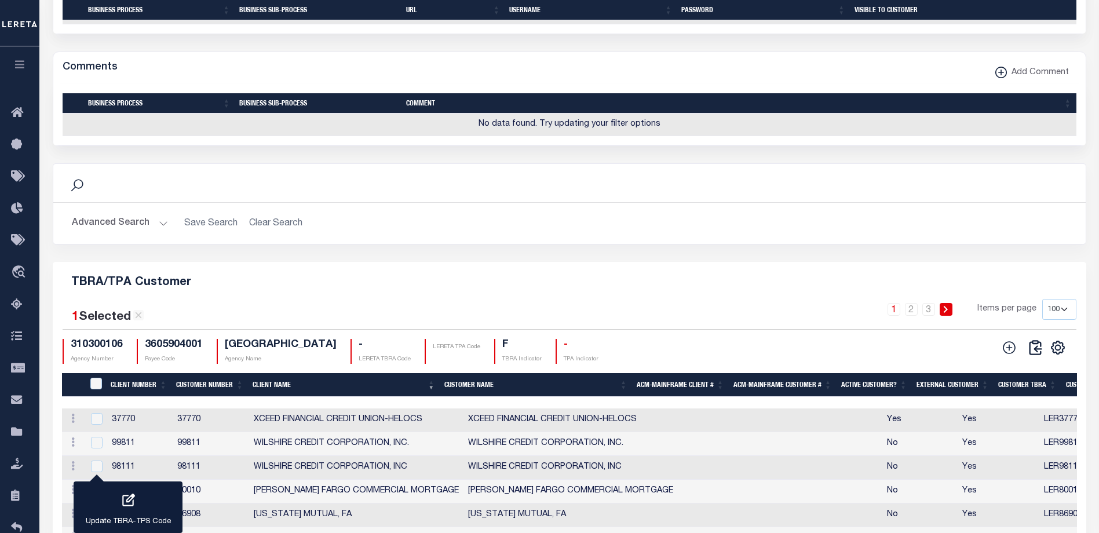
click at [193, 349] on h4 "3605904001" at bounding box center [174, 345] width 58 height 13
click at [192, 349] on h4 "3605904001" at bounding box center [174, 345] width 58 height 13
copy h4 "3605904001"
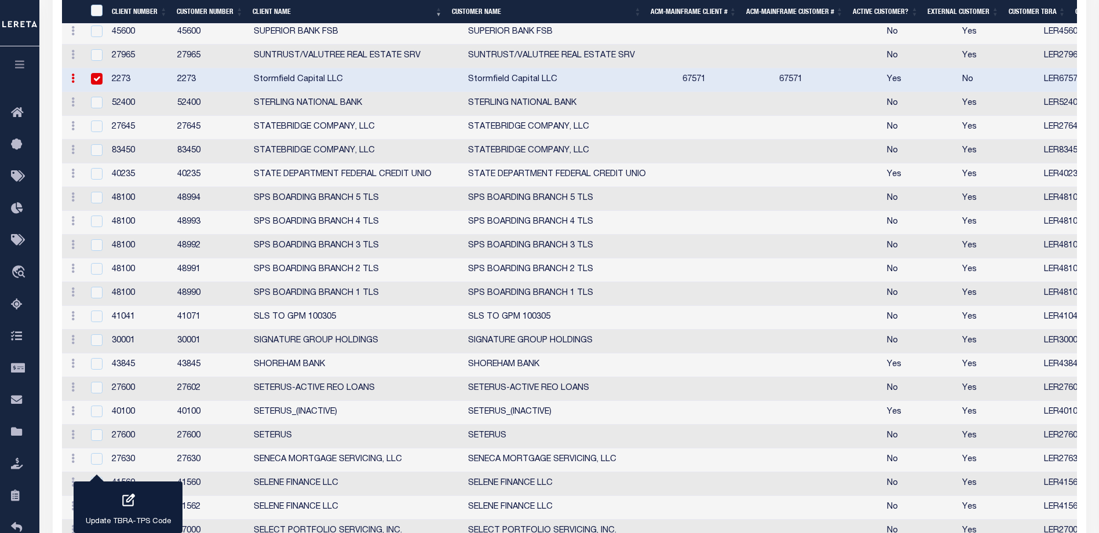
scroll to position [1588, 0]
